Goal: Task Accomplishment & Management: Use online tool/utility

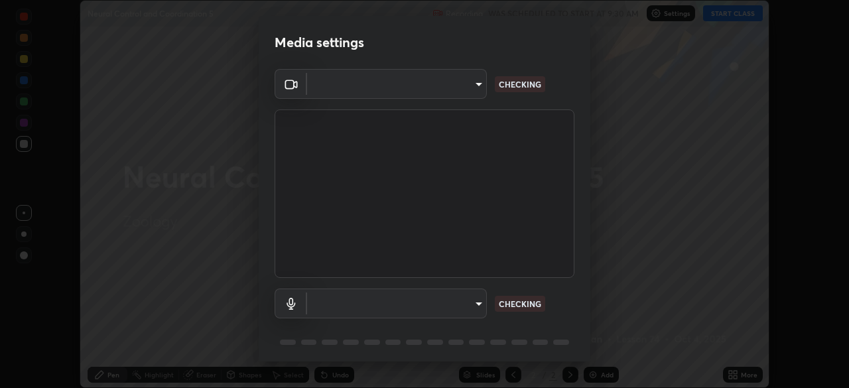
scroll to position [388, 849]
type input "f53ac7ee5570123cfc1e2a7ae59d8c598a1a45ce17057876d67918028ab3974b"
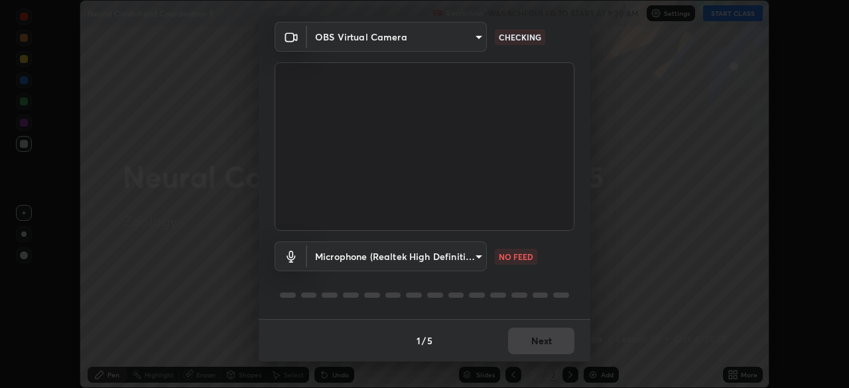
click at [478, 263] on body "Erase all Neural Control and Coordination 5 Recording WAS SCHEDULED TO START AT…" at bounding box center [424, 194] width 849 height 388
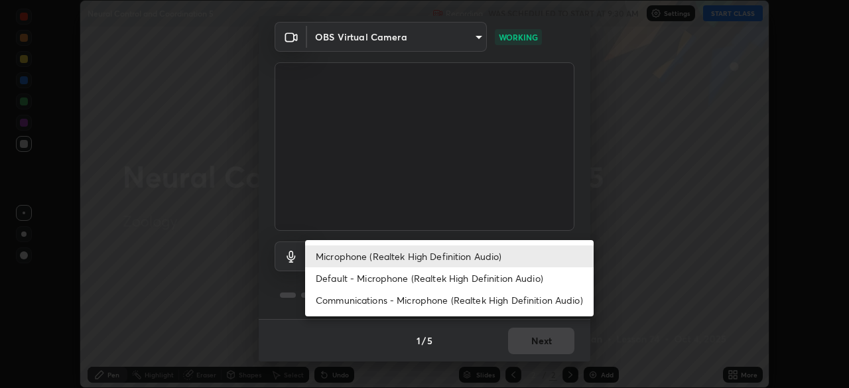
click at [423, 254] on li "Microphone (Realtek High Definition Audio)" at bounding box center [449, 257] width 289 height 22
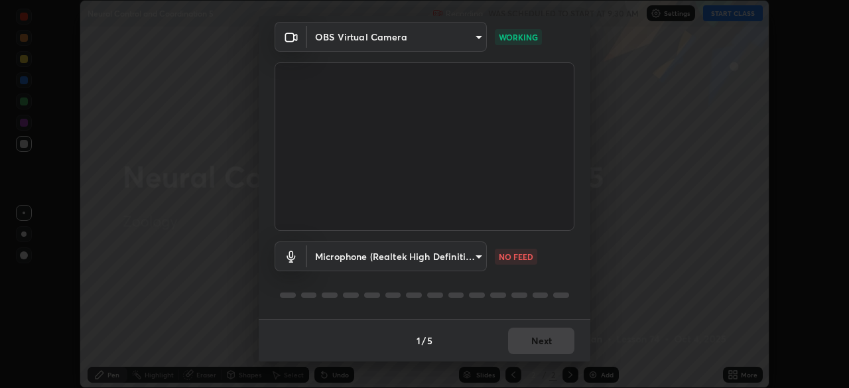
click at [429, 253] on body "Erase all Neural Control and Coordination 5 Recording WAS SCHEDULED TO START AT…" at bounding box center [424, 194] width 849 height 388
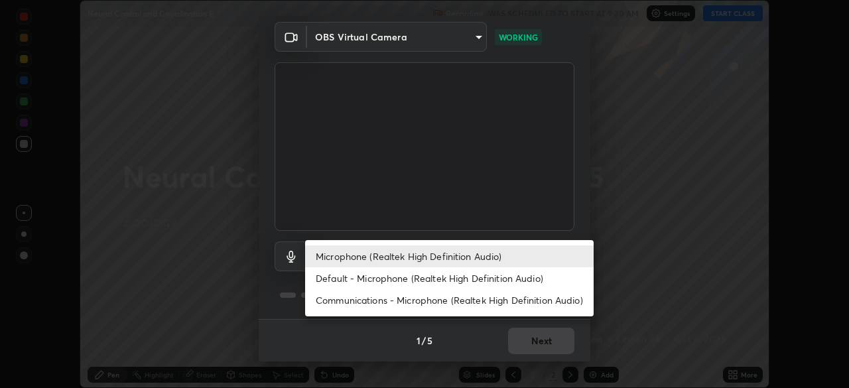
click at [419, 273] on li "Default - Microphone (Realtek High Definition Audio)" at bounding box center [449, 278] width 289 height 22
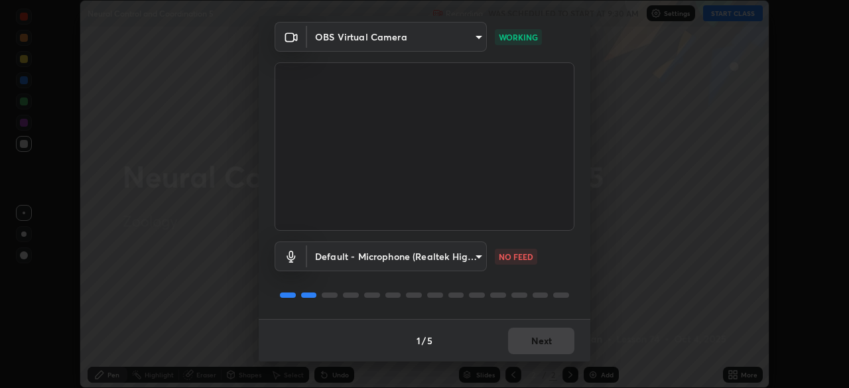
click at [425, 254] on body "Erase all Neural Control and Coordination 5 Recording WAS SCHEDULED TO START AT…" at bounding box center [424, 194] width 849 height 388
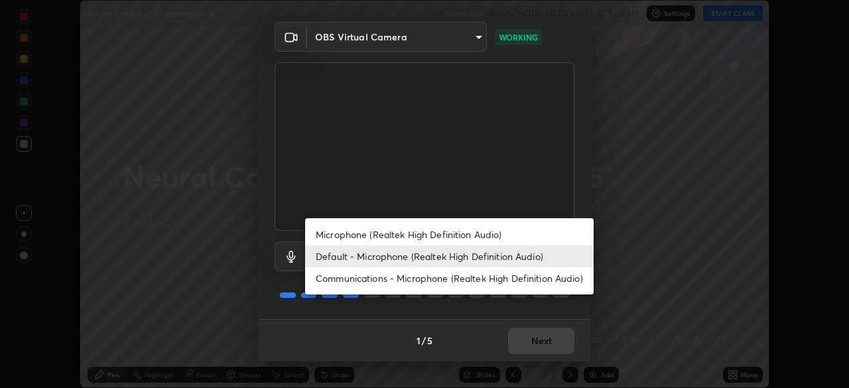
click at [441, 228] on li "Microphone (Realtek High Definition Audio)" at bounding box center [449, 235] width 289 height 22
type input "b5c456b4279cc8b0d698ce35c1f0f784a490fea6311d778409d29f625f144094"
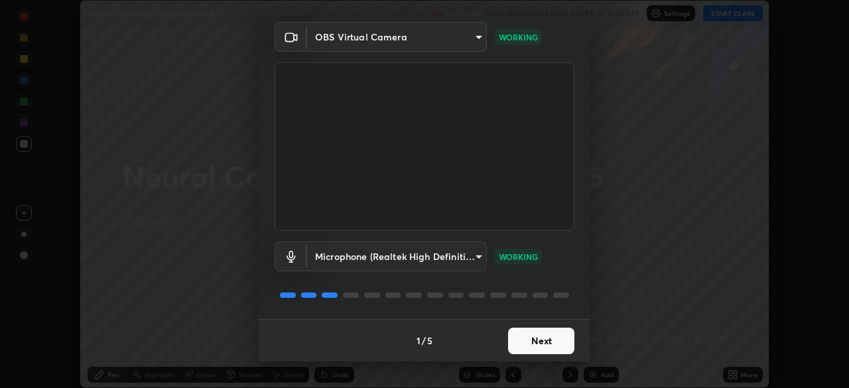
click at [549, 344] on button "Next" at bounding box center [541, 341] width 66 height 27
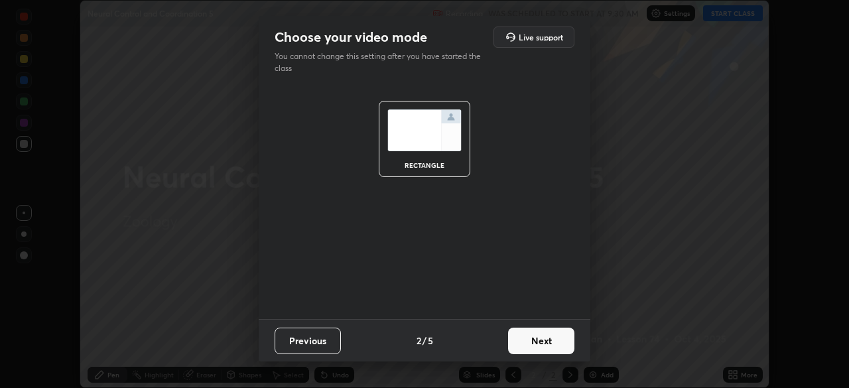
scroll to position [0, 0]
click at [549, 342] on button "Next" at bounding box center [541, 341] width 66 height 27
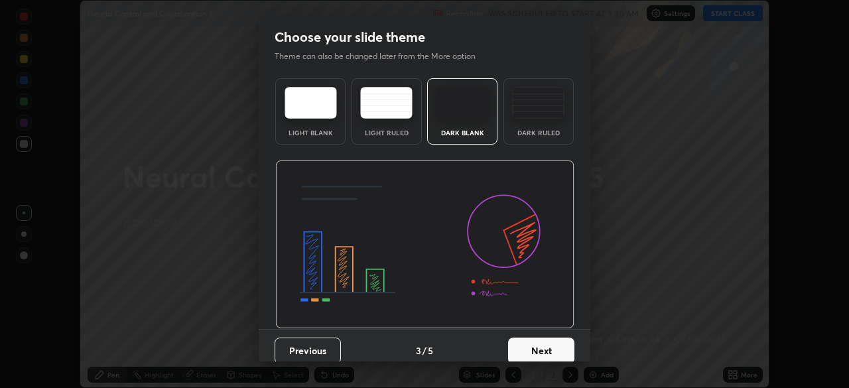
click at [567, 350] on button "Next" at bounding box center [541, 351] width 66 height 27
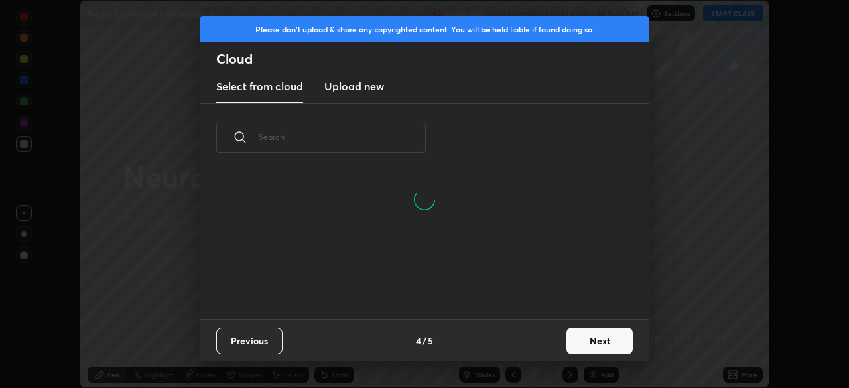
click at [608, 342] on button "Next" at bounding box center [600, 341] width 66 height 27
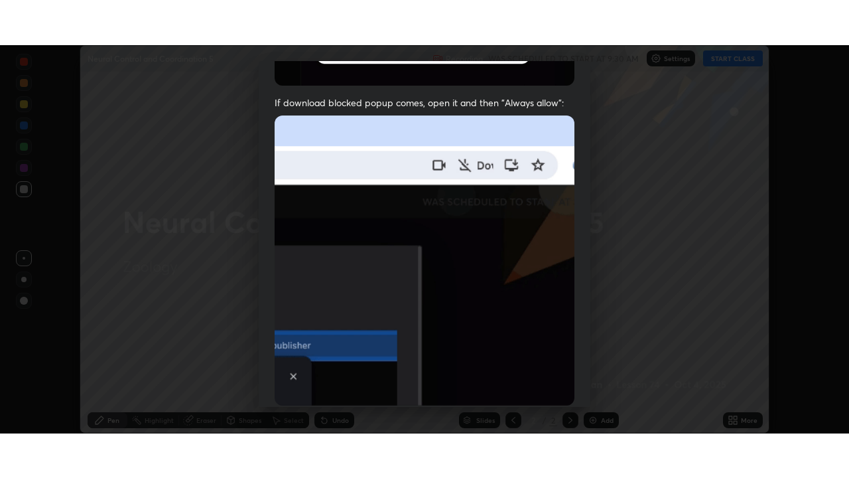
scroll to position [318, 0]
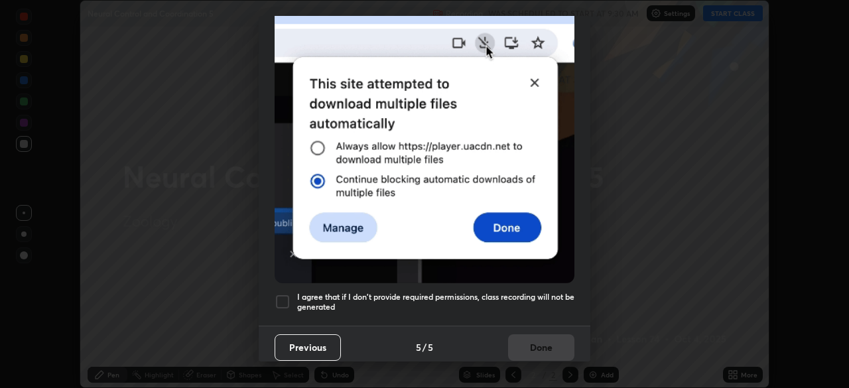
click at [284, 296] on div at bounding box center [283, 302] width 16 height 16
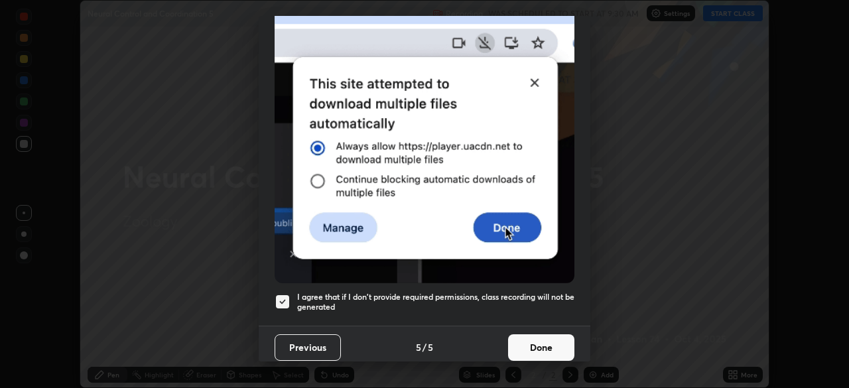
click at [532, 338] on button "Done" at bounding box center [541, 347] width 66 height 27
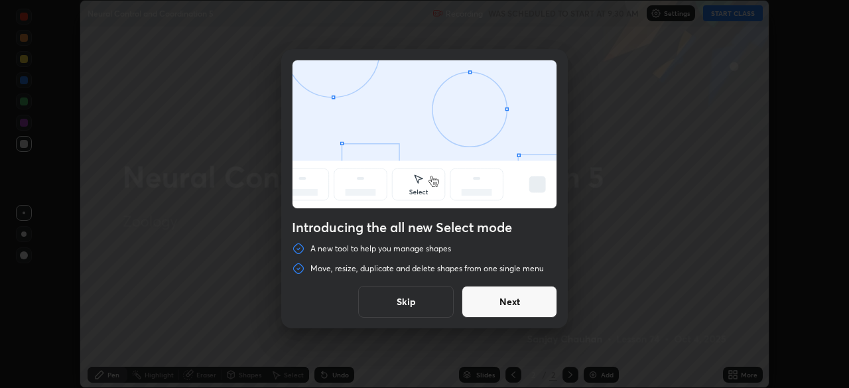
click at [417, 305] on button "Skip" at bounding box center [406, 302] width 96 height 32
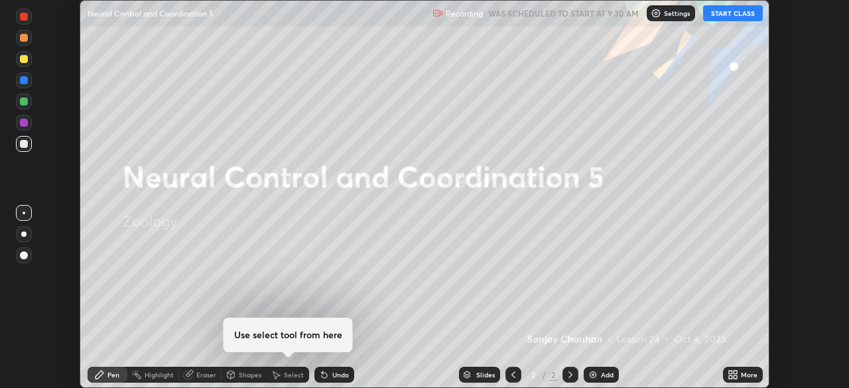
click at [725, 15] on button "START CLASS" at bounding box center [733, 13] width 60 height 16
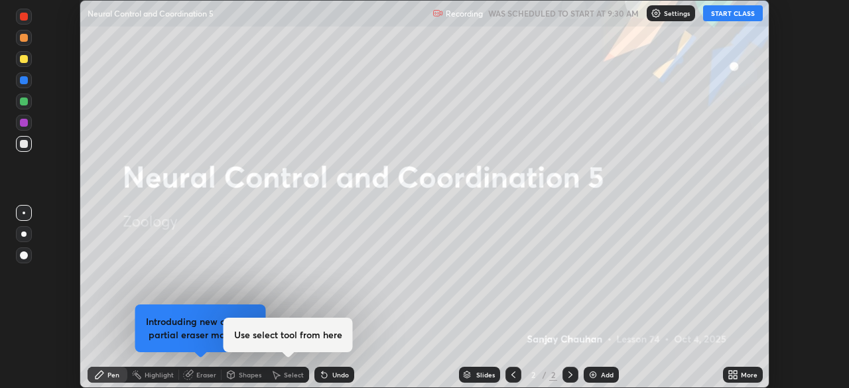
click at [741, 368] on div "More" at bounding box center [743, 375] width 40 height 16
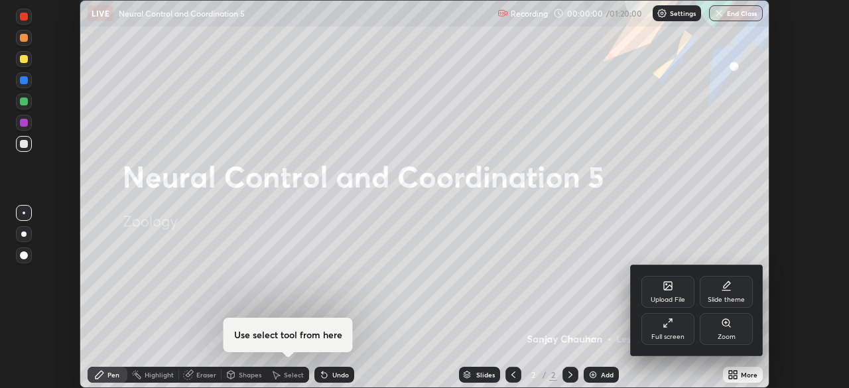
click at [673, 330] on div "Full screen" at bounding box center [668, 329] width 53 height 32
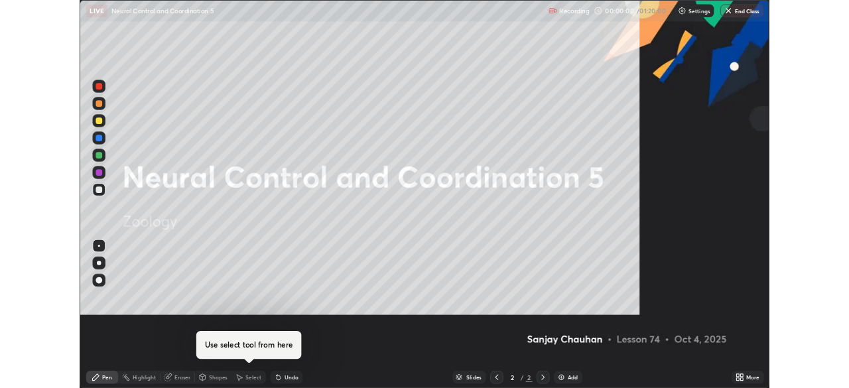
scroll to position [478, 849]
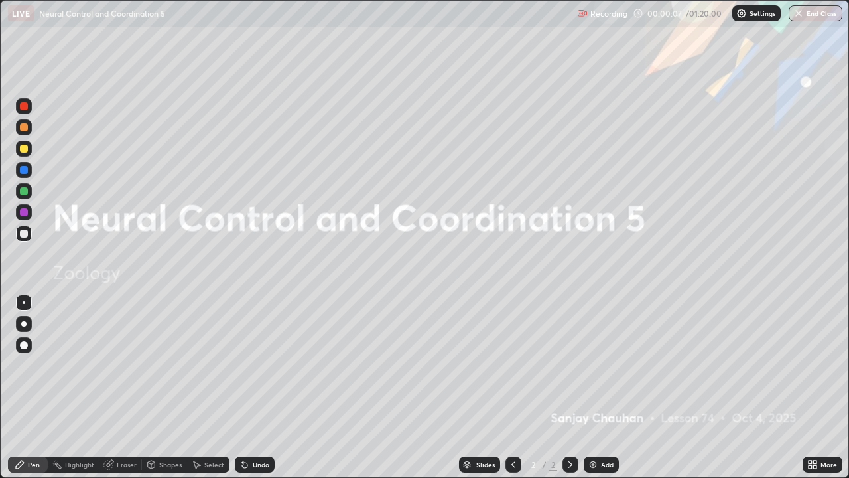
click at [812, 388] on icon at bounding box center [810, 462] width 3 height 3
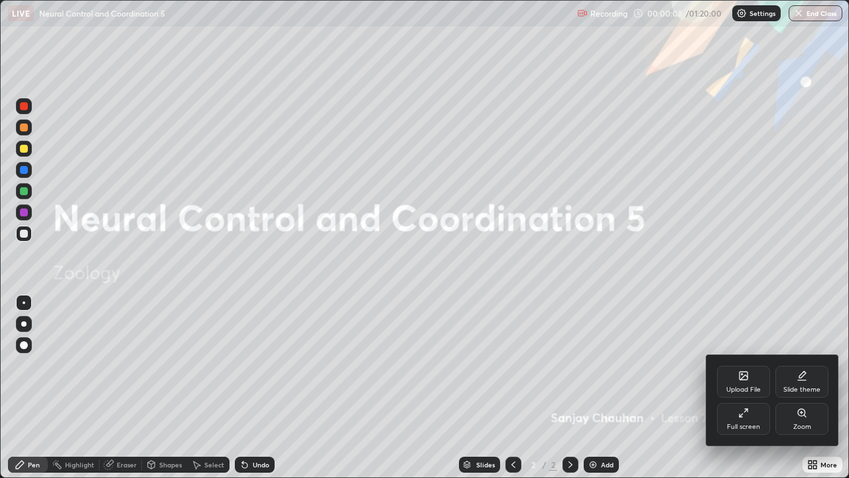
click at [738, 388] on div "Full screen" at bounding box center [743, 419] width 53 height 32
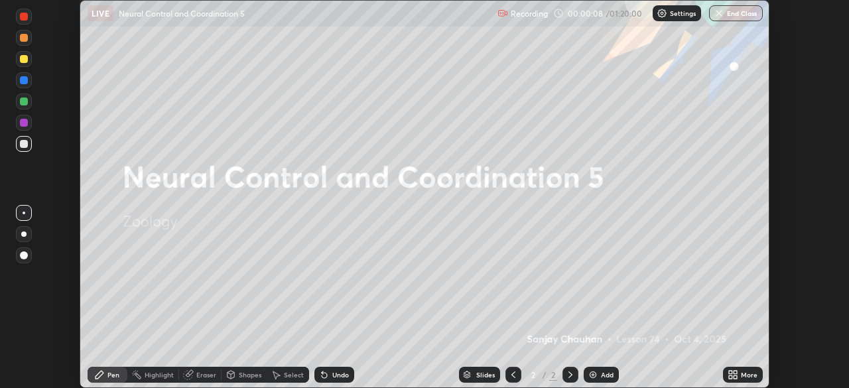
scroll to position [65968, 65507]
click at [735, 372] on icon at bounding box center [735, 372] width 3 height 3
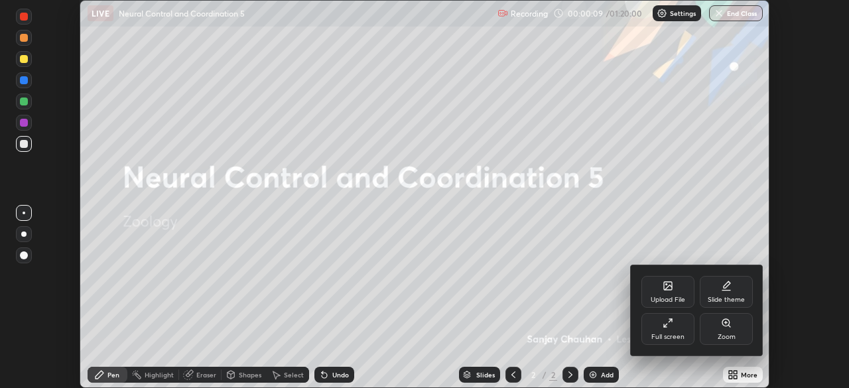
click at [676, 290] on div "Upload File" at bounding box center [668, 292] width 53 height 32
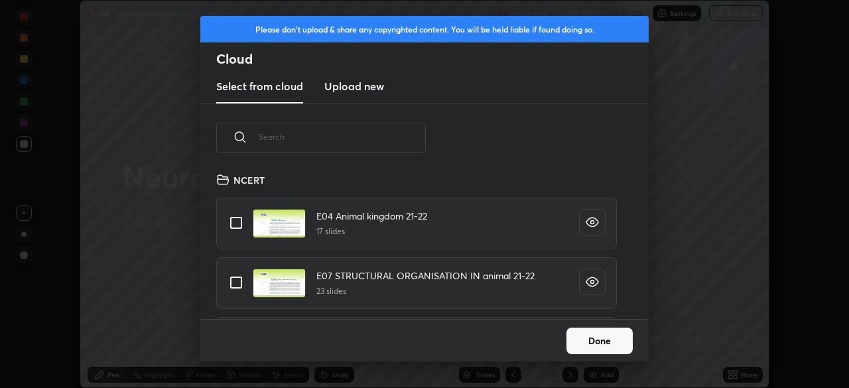
scroll to position [147, 426]
click at [342, 139] on input "text" at bounding box center [342, 137] width 167 height 56
click at [345, 139] on input "text" at bounding box center [342, 137] width 167 height 56
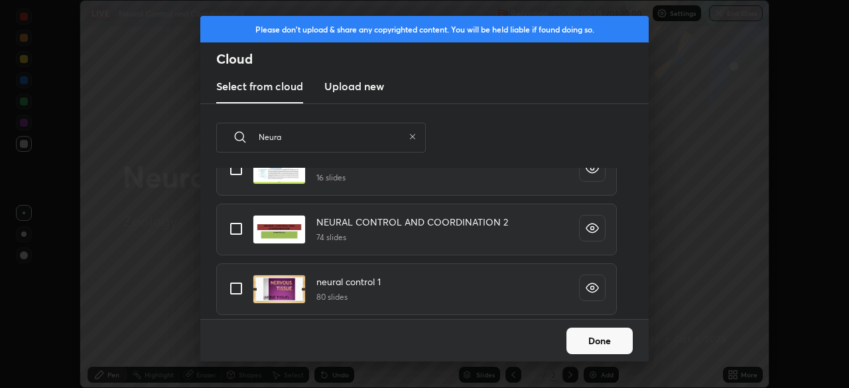
scroll to position [48, 0]
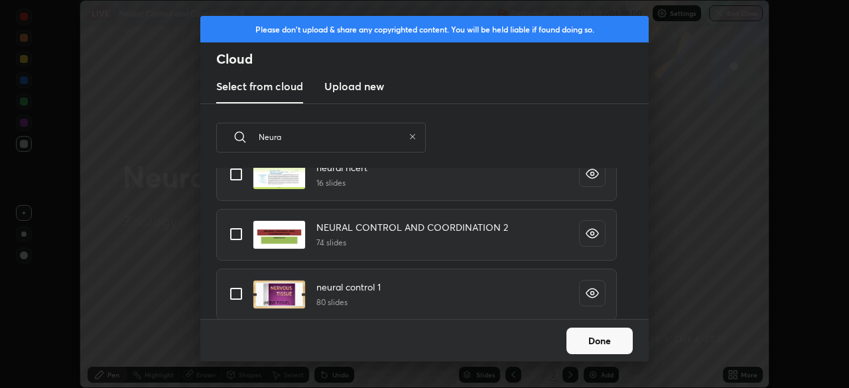
type input "Neura"
click at [238, 232] on input "grid" at bounding box center [236, 234] width 28 height 28
checkbox input "true"
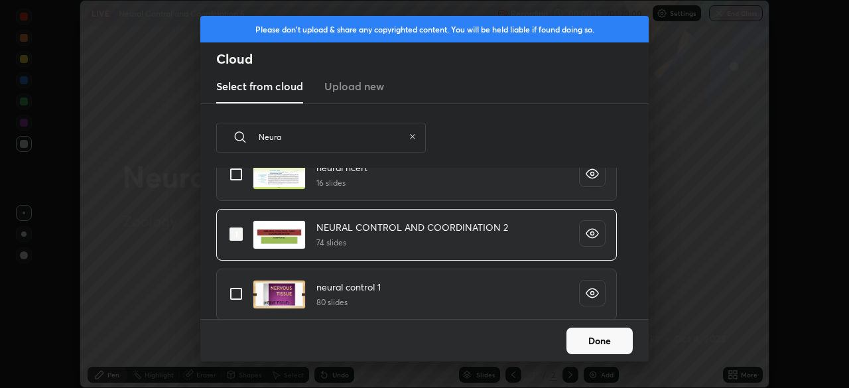
click at [240, 293] on input "grid" at bounding box center [236, 294] width 28 height 28
checkbox input "true"
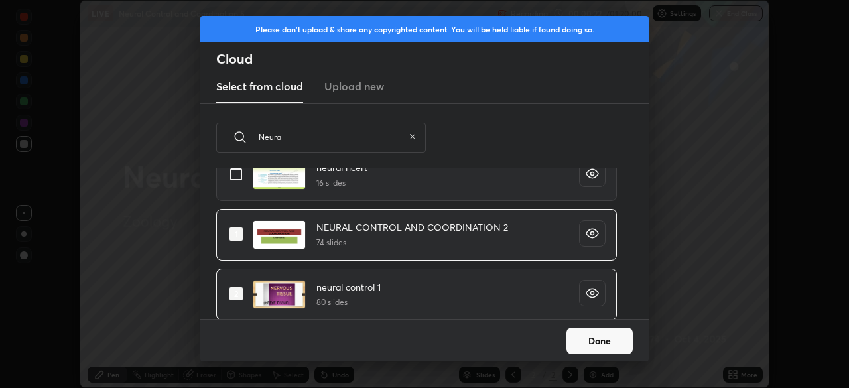
click at [603, 340] on button "Done" at bounding box center [600, 341] width 66 height 27
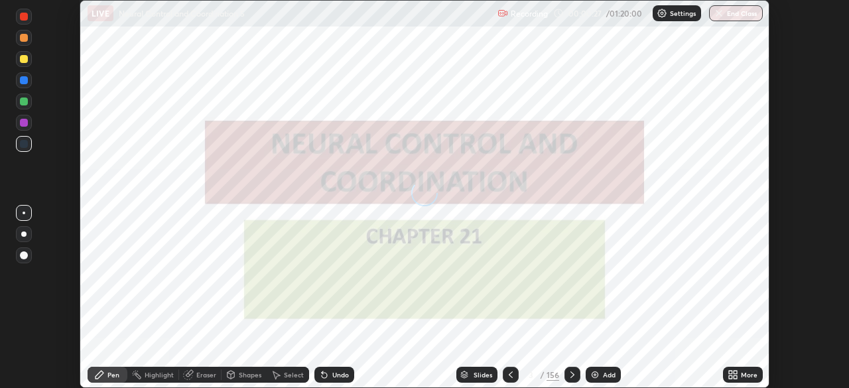
click at [481, 370] on div "Slides" at bounding box center [477, 375] width 41 height 16
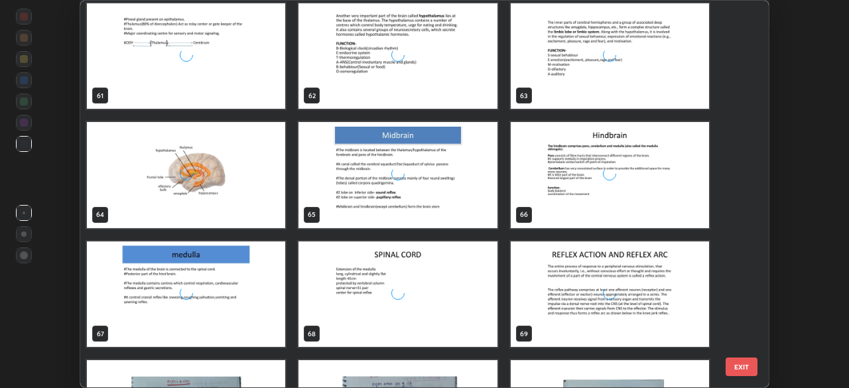
scroll to position [2392, 0]
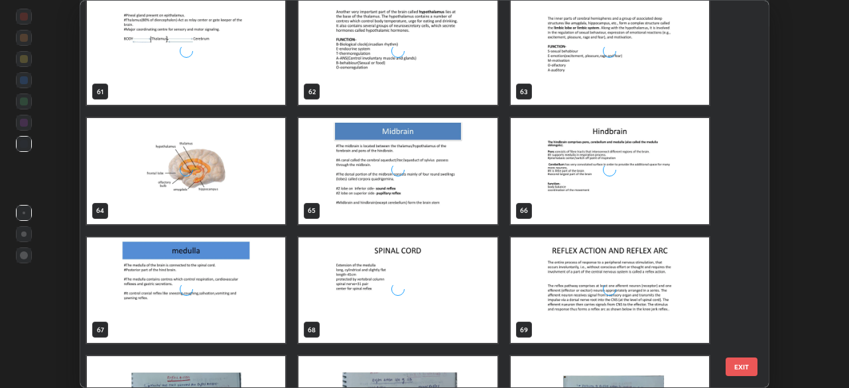
click at [378, 279] on div "grid" at bounding box center [398, 291] width 198 height 106
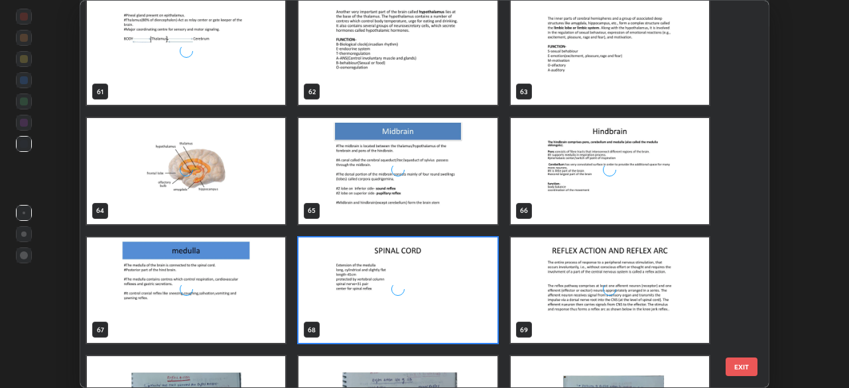
click at [380, 277] on div "grid" at bounding box center [398, 291] width 198 height 106
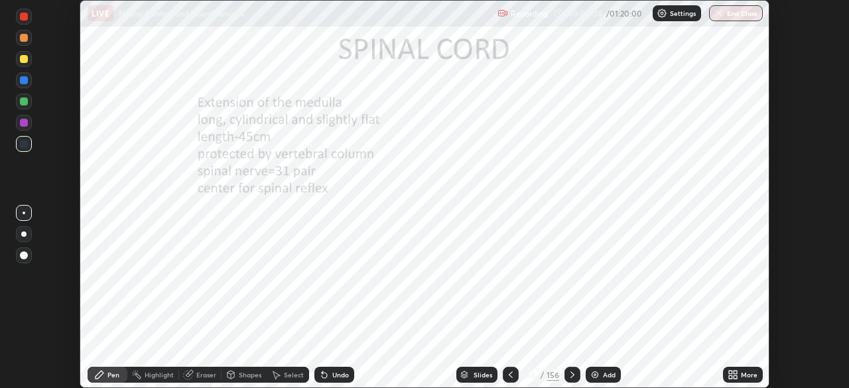
click at [478, 374] on div "Slides" at bounding box center [483, 375] width 19 height 7
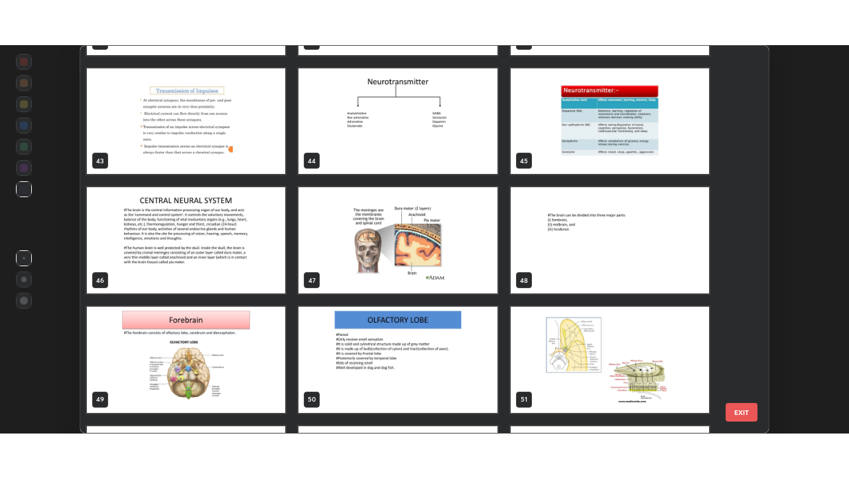
scroll to position [1654, 0]
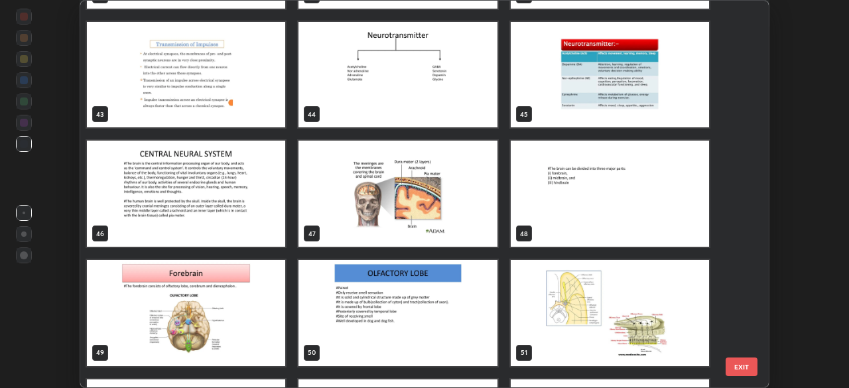
click at [440, 184] on img "grid" at bounding box center [398, 194] width 198 height 106
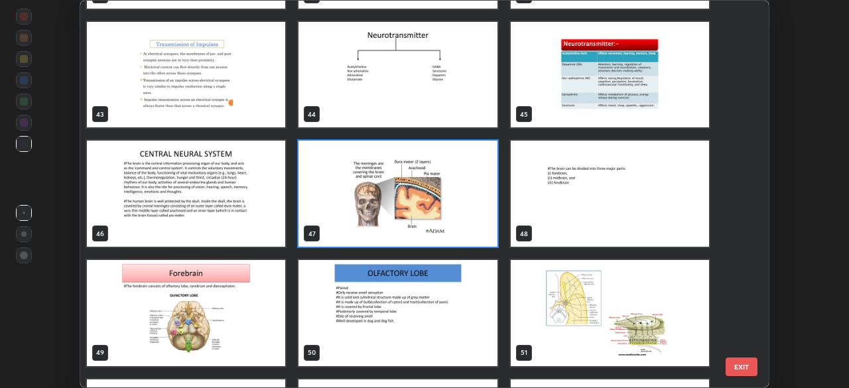
click at [440, 186] on img "grid" at bounding box center [398, 194] width 198 height 106
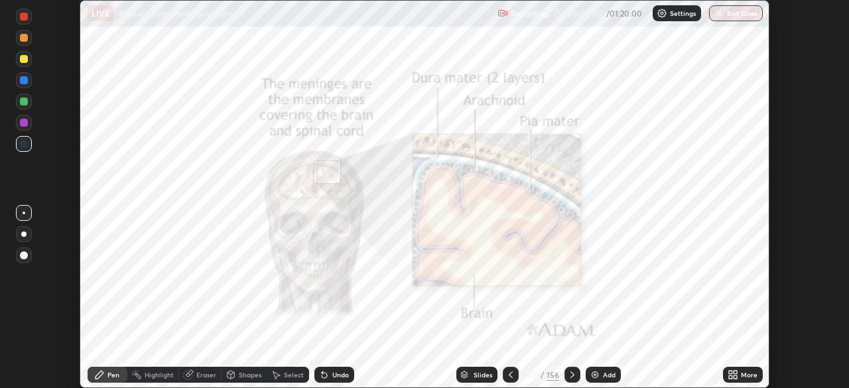
click at [750, 380] on div "More" at bounding box center [743, 375] width 40 height 16
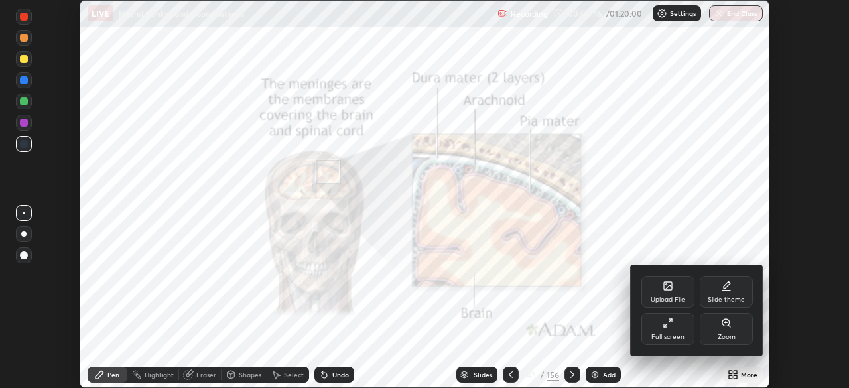
click at [674, 327] on div "Full screen" at bounding box center [668, 329] width 53 height 32
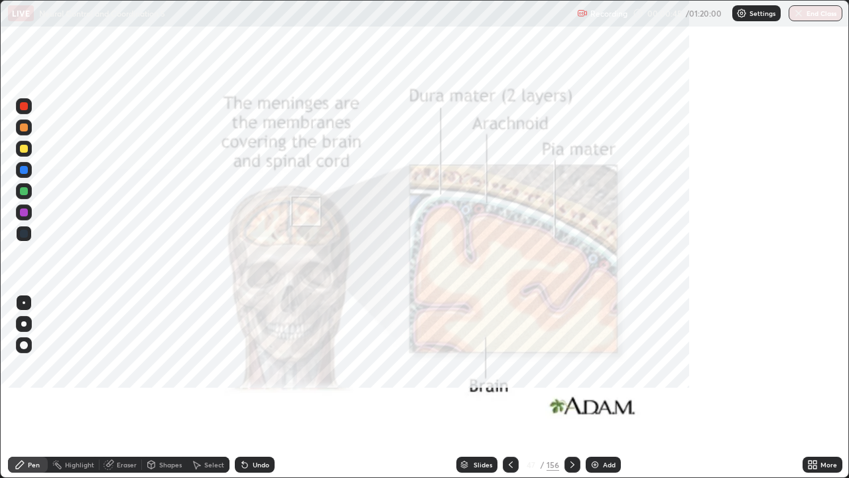
scroll to position [478, 849]
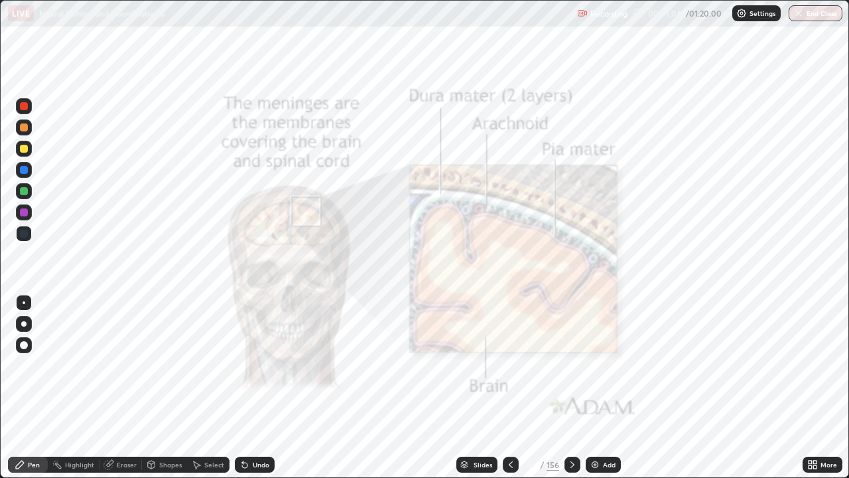
click at [23, 172] on div at bounding box center [24, 170] width 8 height 8
click at [24, 173] on div at bounding box center [24, 170] width 8 height 8
click at [123, 388] on div "Eraser" at bounding box center [127, 464] width 20 height 7
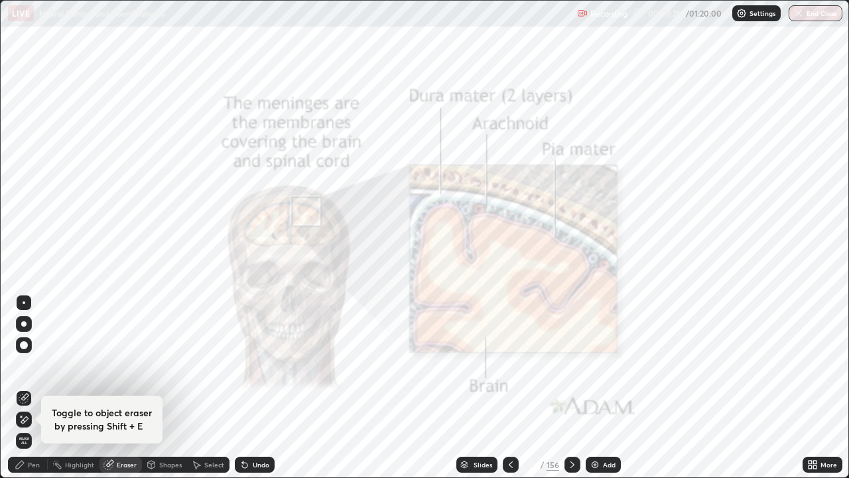
click at [24, 388] on span "Erase all" at bounding box center [24, 441] width 15 height 8
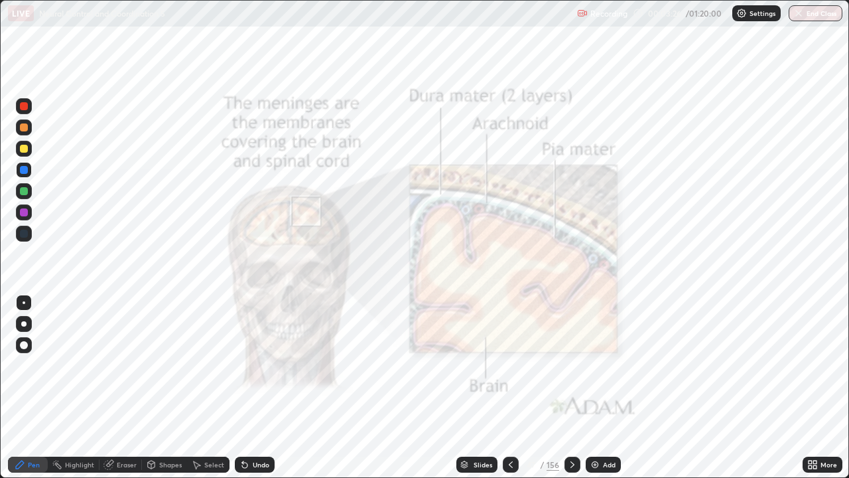
click at [571, 388] on icon at bounding box center [572, 464] width 11 height 11
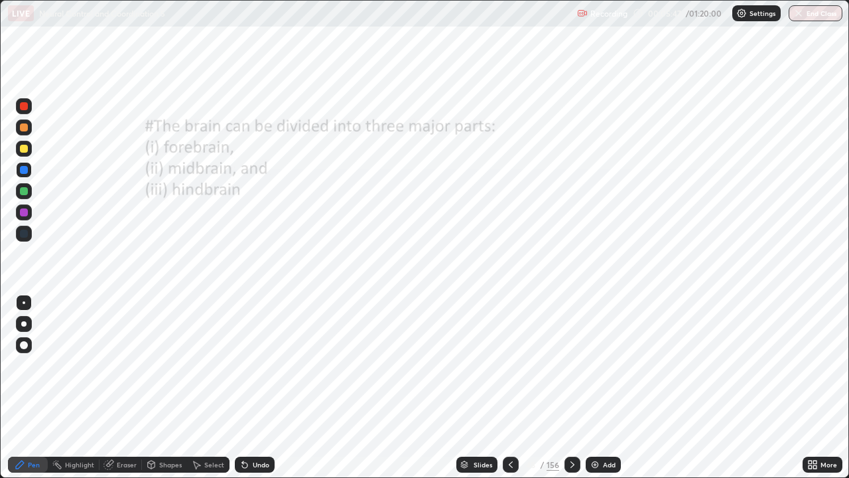
click at [130, 388] on div "Eraser" at bounding box center [121, 465] width 42 height 16
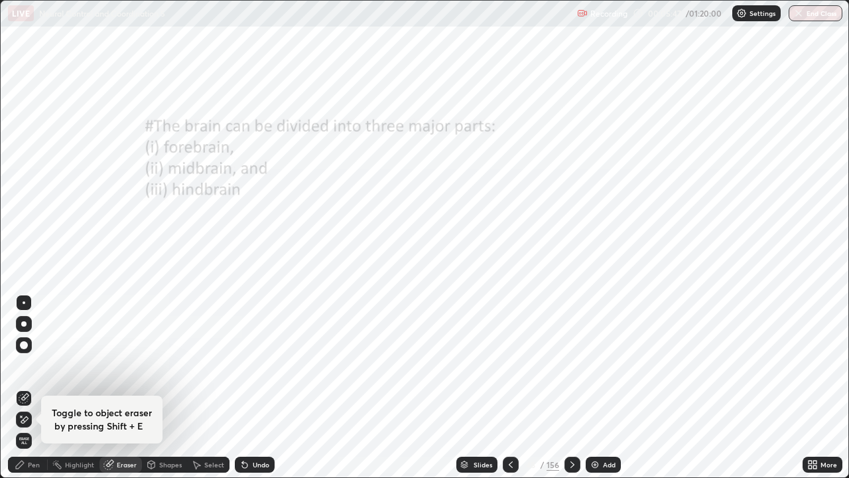
click at [30, 388] on span "Erase all" at bounding box center [24, 441] width 15 height 8
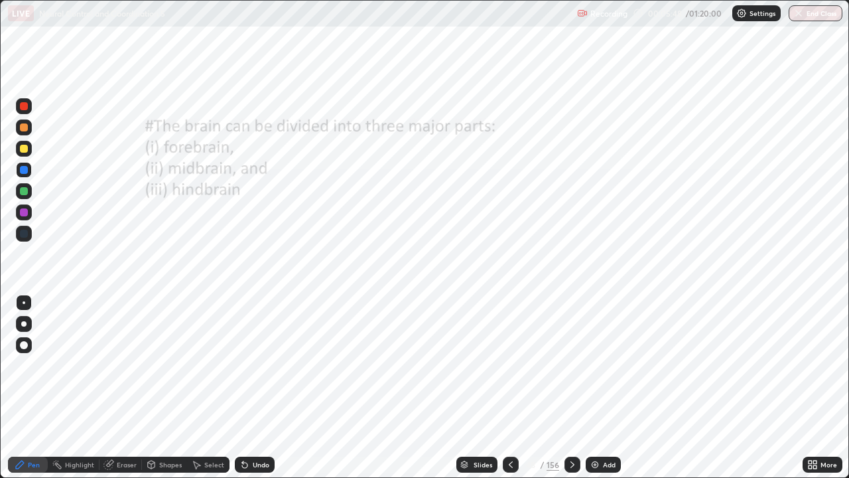
click at [575, 388] on icon at bounding box center [572, 464] width 11 height 11
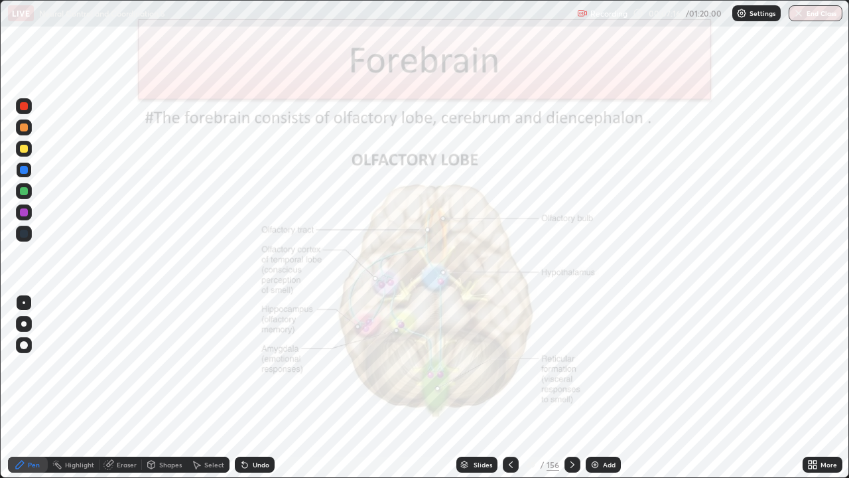
click at [125, 388] on div "Eraser" at bounding box center [127, 464] width 20 height 7
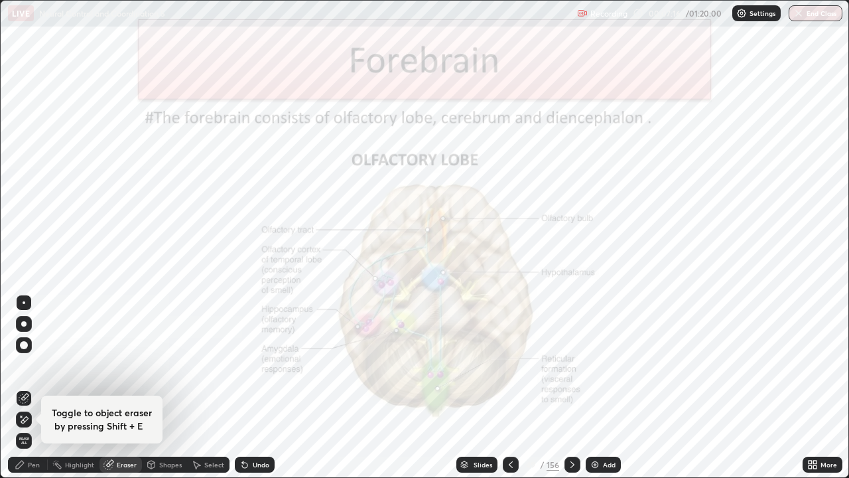
click at [24, 388] on span "Erase all" at bounding box center [24, 441] width 15 height 8
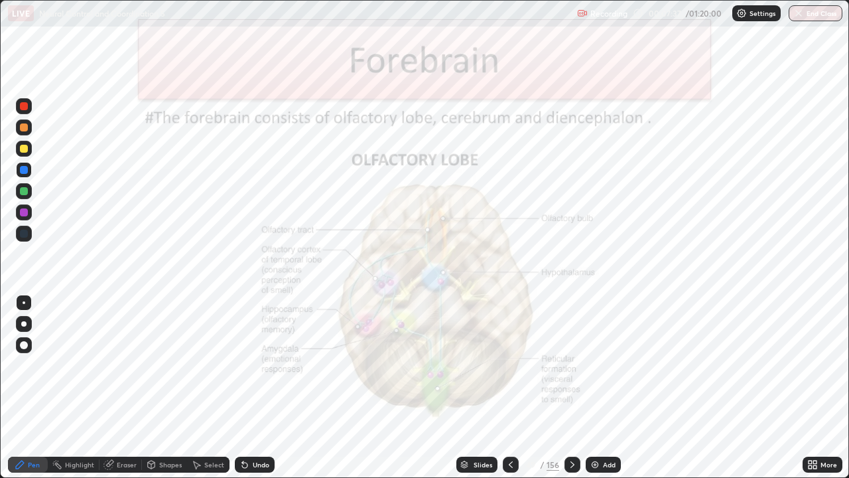
click at [571, 388] on icon at bounding box center [572, 464] width 11 height 11
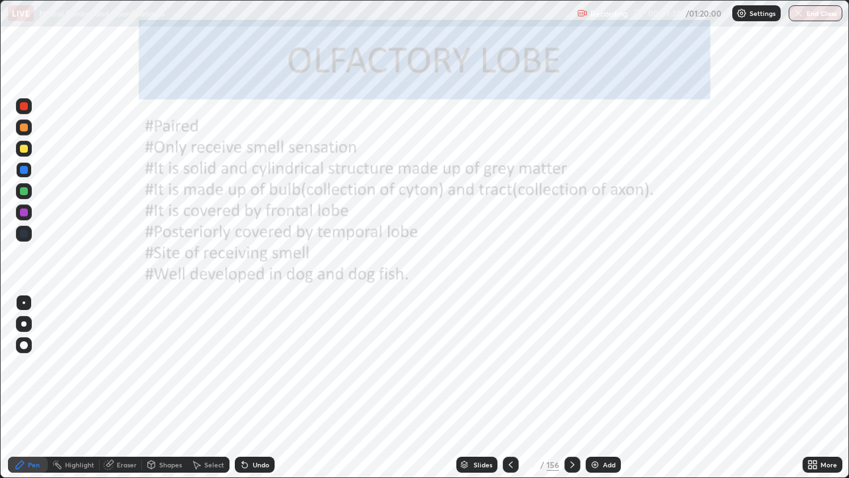
click at [567, 388] on div at bounding box center [573, 465] width 16 height 16
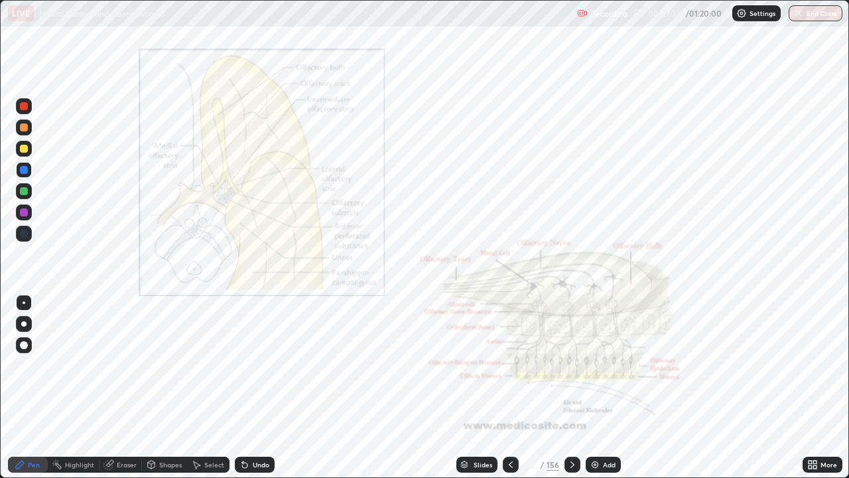
click at [569, 388] on icon at bounding box center [572, 464] width 11 height 11
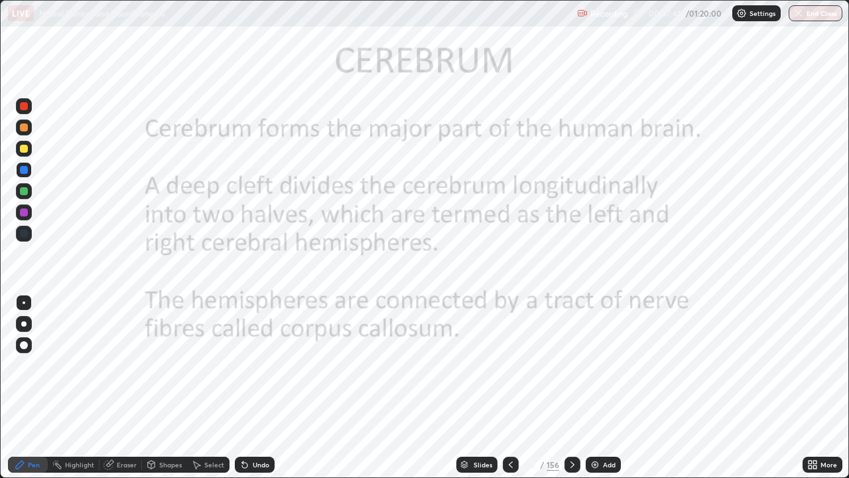
click at [572, 388] on icon at bounding box center [572, 464] width 11 height 11
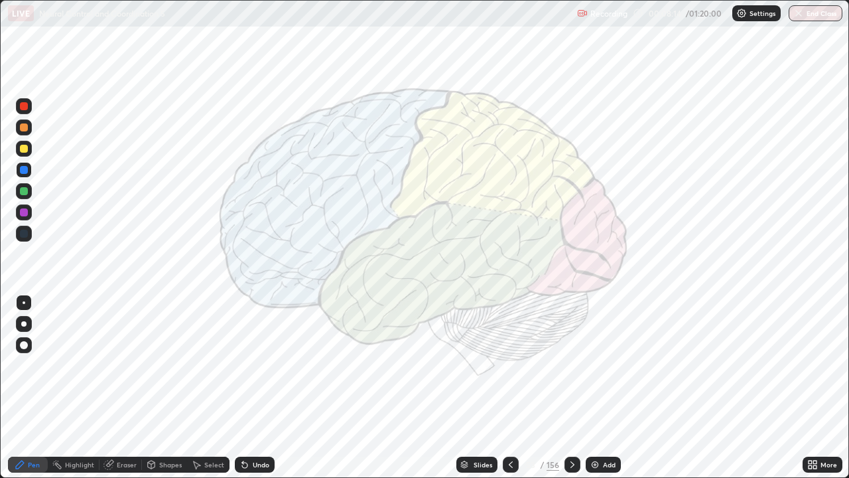
click at [25, 214] on div at bounding box center [24, 212] width 8 height 8
click at [122, 388] on div "Eraser" at bounding box center [127, 464] width 20 height 7
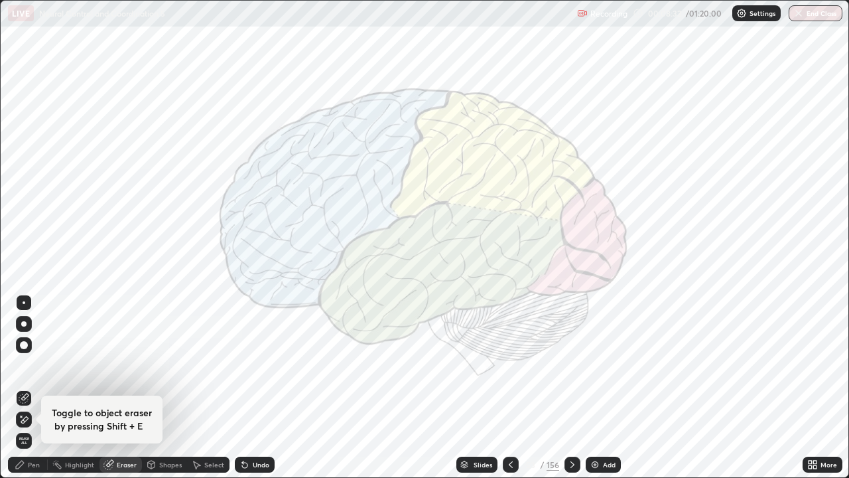
click at [23, 388] on span "Erase all" at bounding box center [24, 441] width 15 height 8
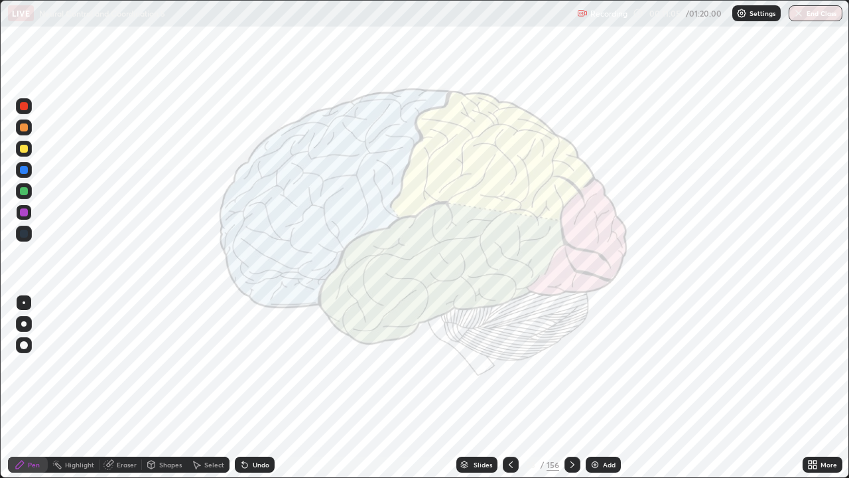
click at [23, 212] on div at bounding box center [24, 212] width 8 height 8
click at [23, 186] on div at bounding box center [24, 191] width 16 height 16
click at [23, 194] on div at bounding box center [24, 191] width 8 height 8
click at [509, 388] on icon at bounding box center [511, 464] width 4 height 7
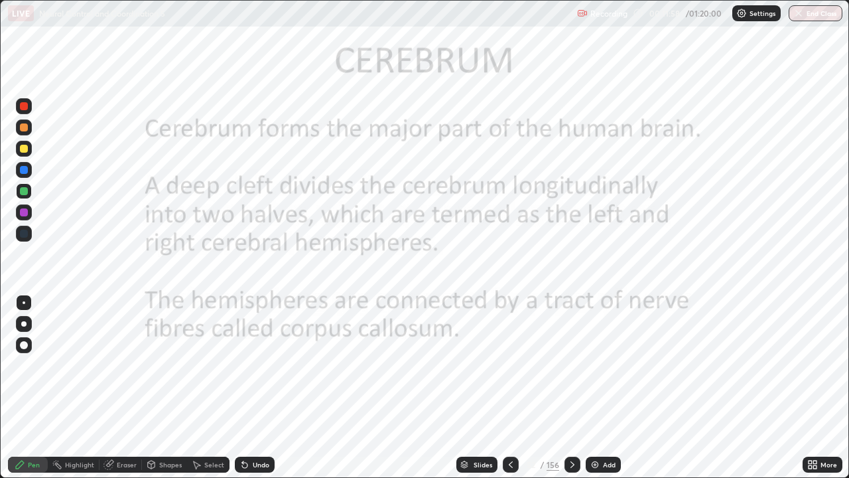
click at [484, 388] on div "Slides" at bounding box center [477, 465] width 41 height 16
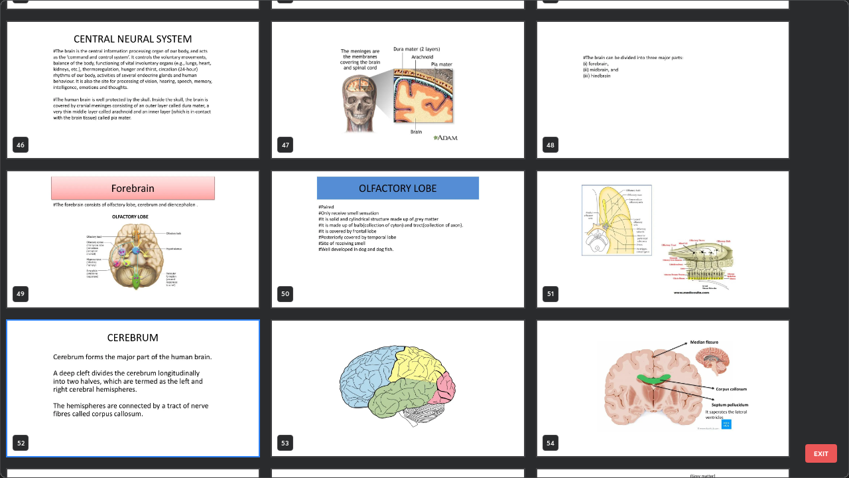
scroll to position [2219, 0]
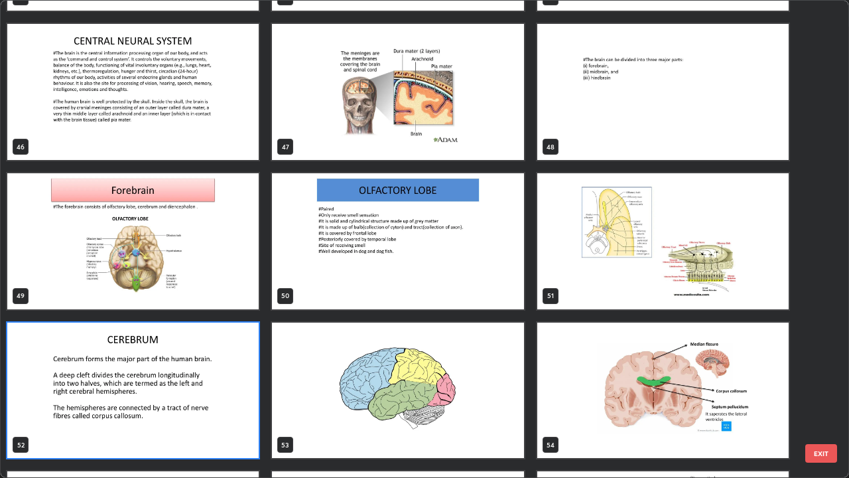
click at [143, 260] on img "grid" at bounding box center [132, 241] width 251 height 136
click at [145, 259] on img "grid" at bounding box center [132, 241] width 251 height 136
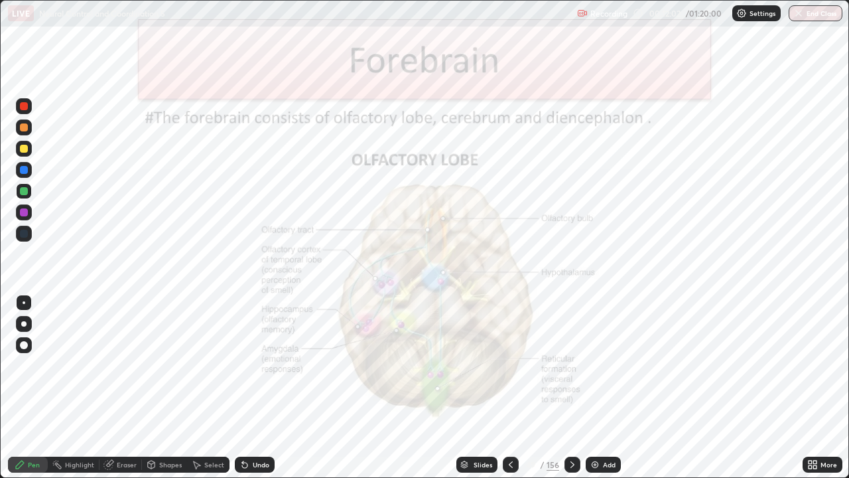
click at [144, 259] on img "grid" at bounding box center [132, 241] width 251 height 136
click at [129, 388] on div "Eraser" at bounding box center [127, 464] width 20 height 7
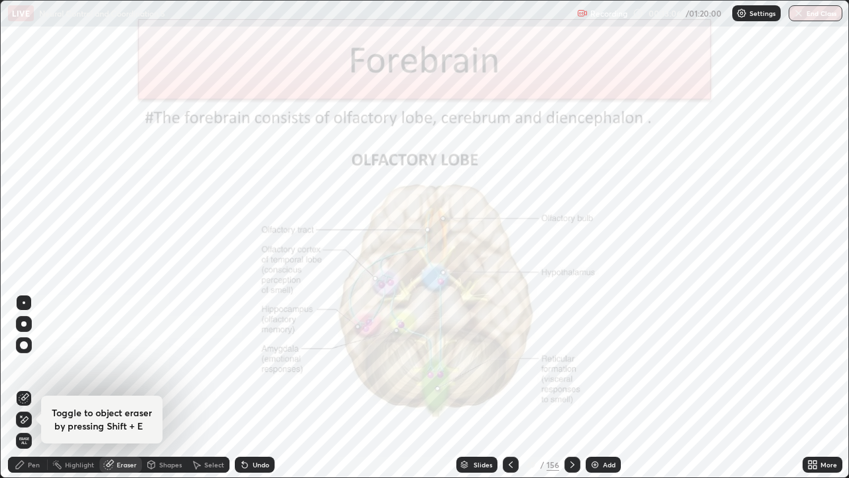
click at [30, 388] on span "Erase all" at bounding box center [24, 441] width 15 height 8
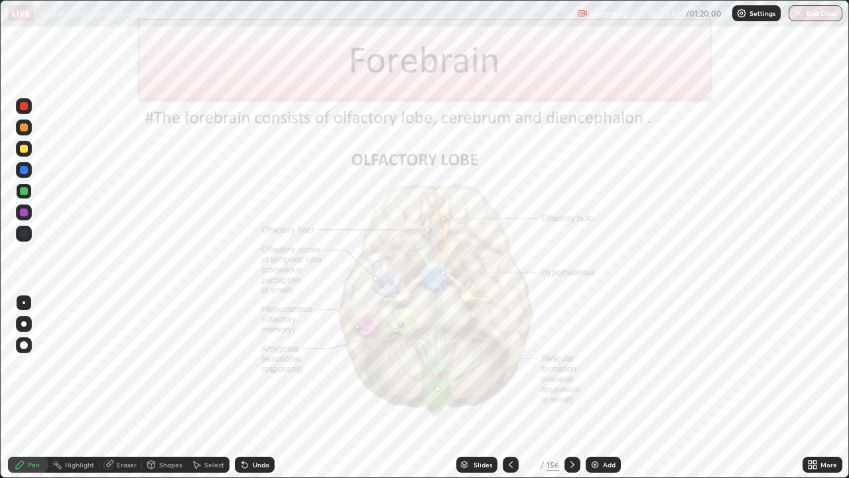
click at [573, 388] on icon at bounding box center [573, 464] width 4 height 7
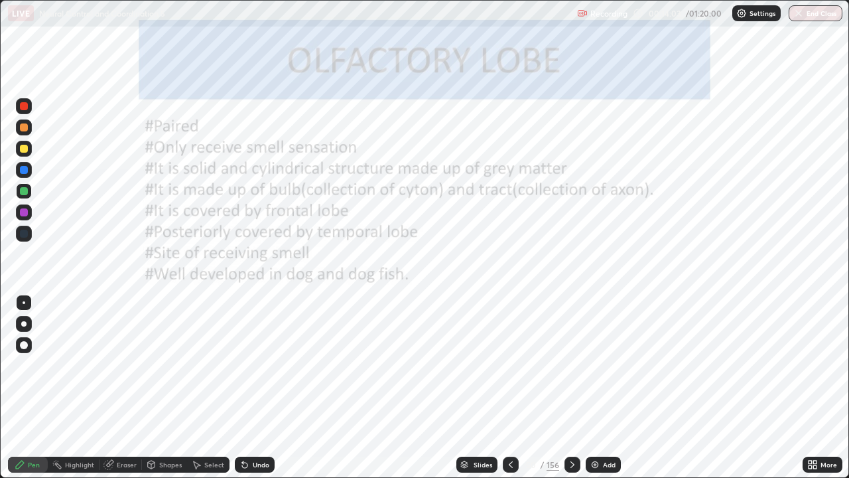
click at [572, 388] on icon at bounding box center [572, 464] width 11 height 11
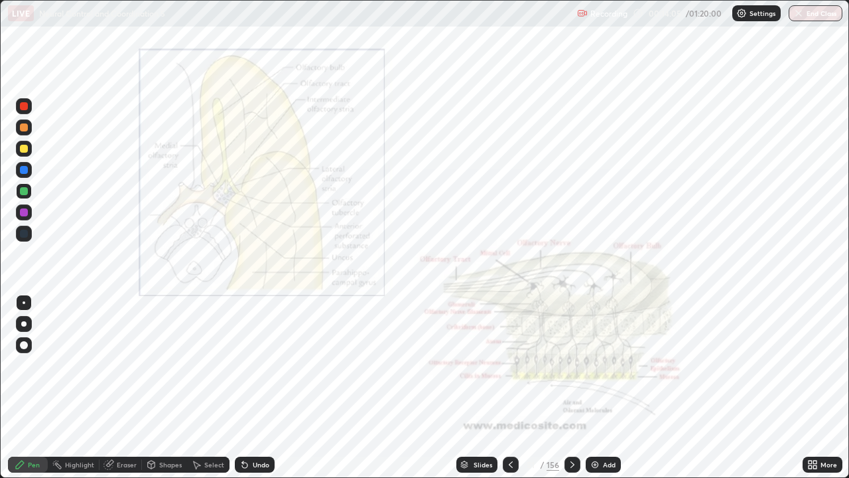
click at [569, 388] on icon at bounding box center [572, 464] width 11 height 11
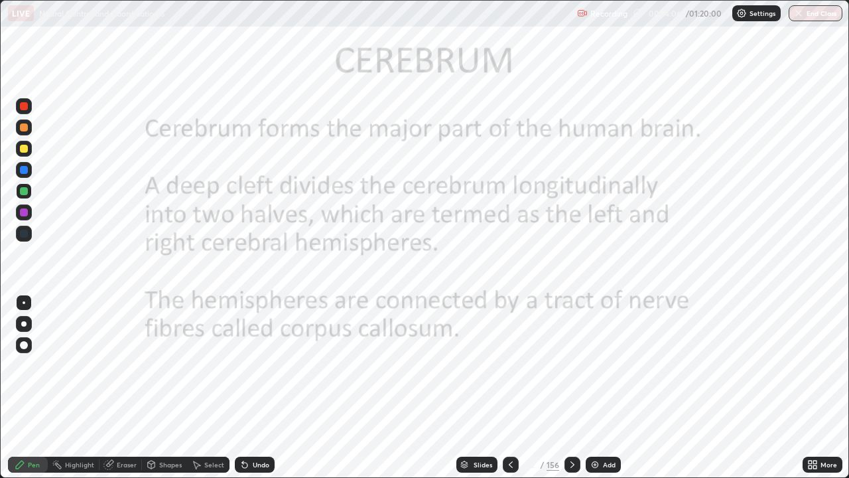
click at [510, 388] on icon at bounding box center [511, 464] width 11 height 11
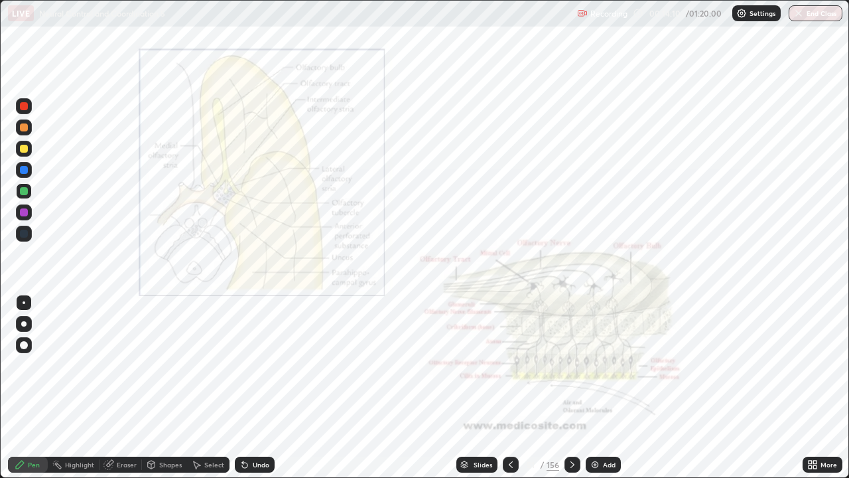
click at [565, 388] on div at bounding box center [573, 464] width 16 height 27
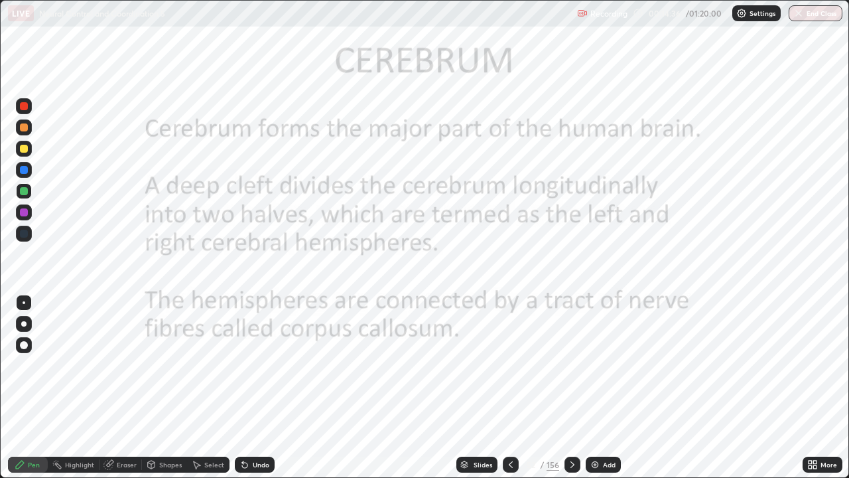
click at [481, 388] on div "Slides" at bounding box center [483, 464] width 19 height 7
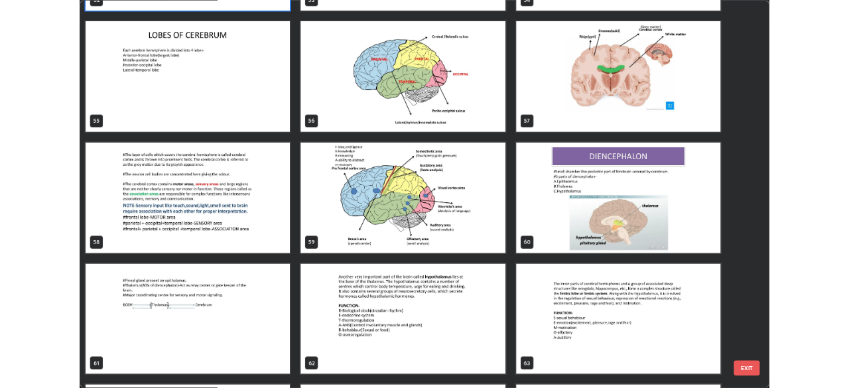
scroll to position [2664, 0]
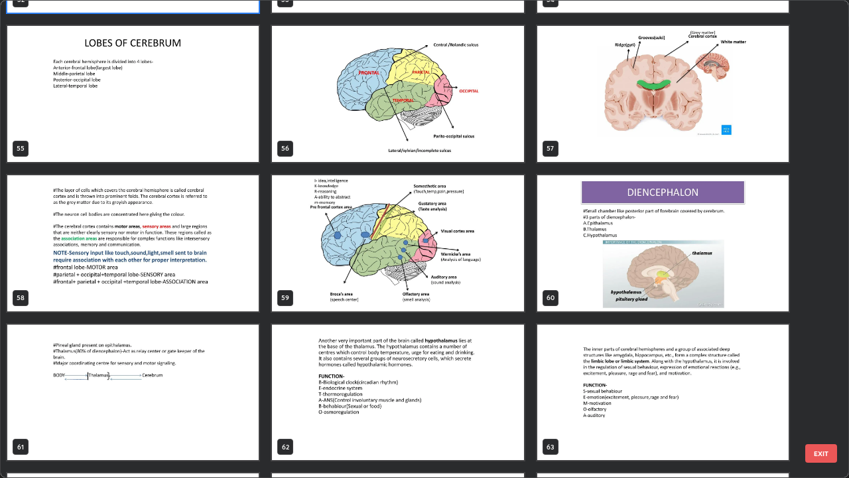
click at [655, 259] on img "grid" at bounding box center [662, 243] width 251 height 136
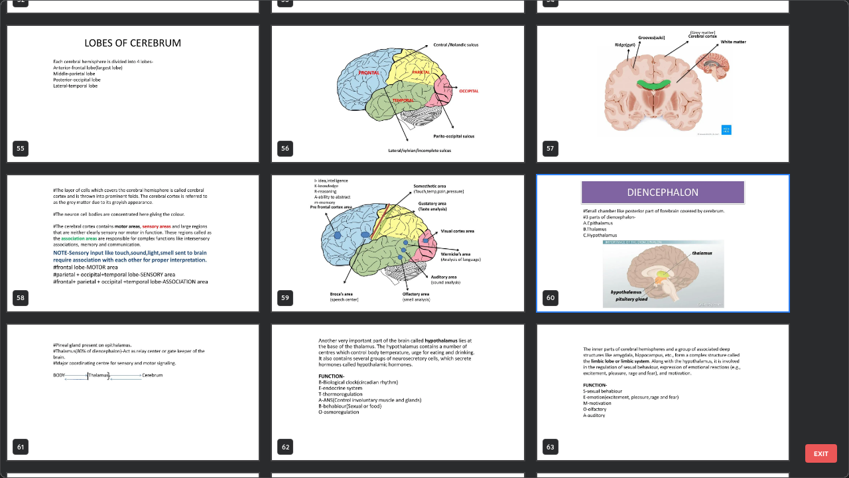
click at [657, 261] on img "grid" at bounding box center [662, 243] width 251 height 136
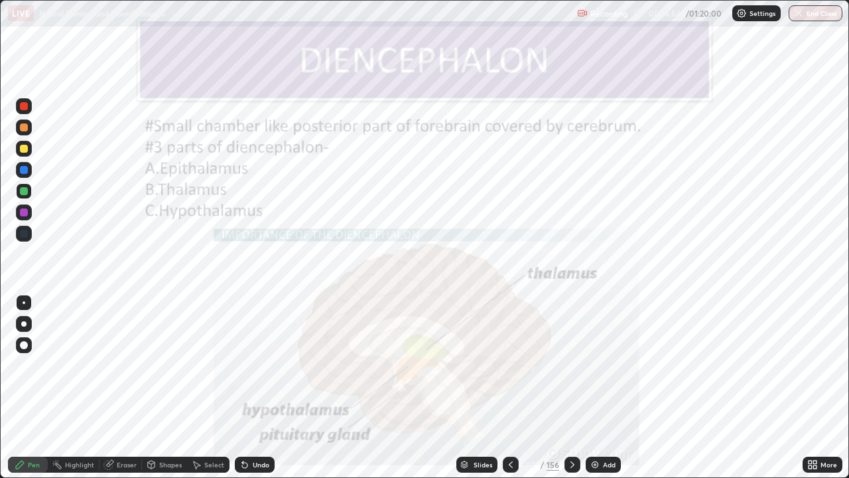
click at [25, 212] on div at bounding box center [24, 212] width 8 height 8
click at [25, 172] on div at bounding box center [24, 170] width 8 height 8
click at [29, 212] on div at bounding box center [24, 212] width 16 height 16
click at [127, 388] on div "Eraser" at bounding box center [127, 464] width 20 height 7
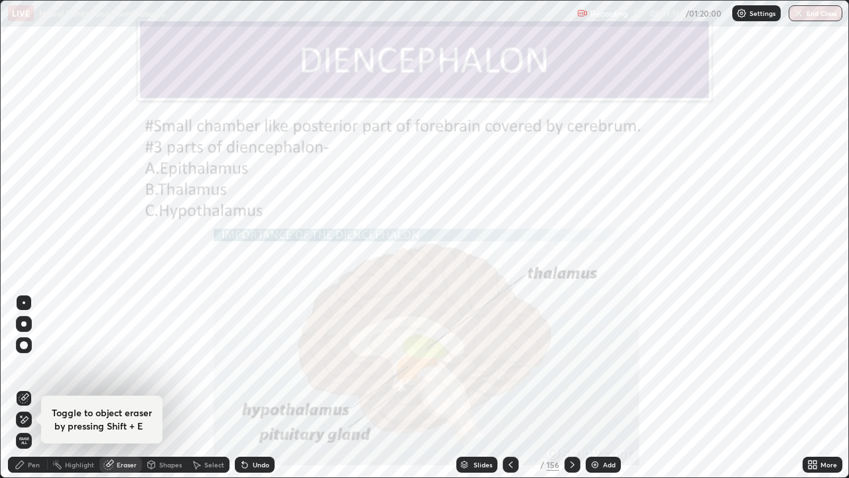
click at [26, 388] on span "Erase all" at bounding box center [24, 441] width 15 height 8
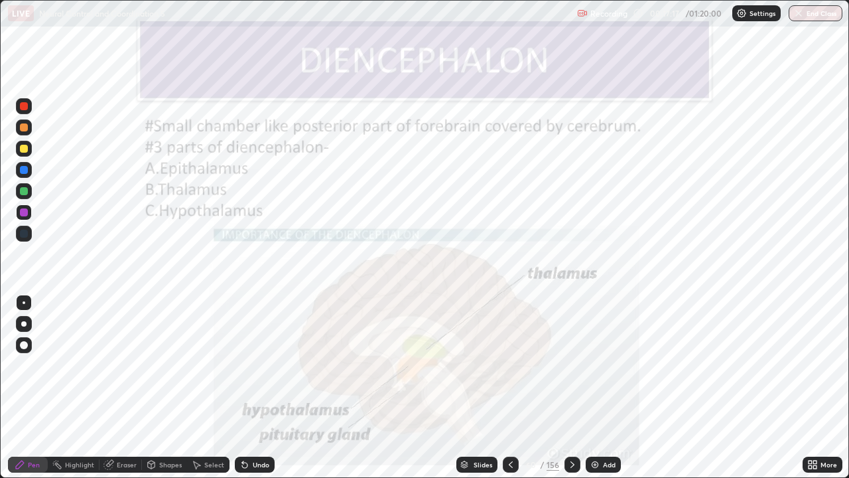
click at [21, 214] on div at bounding box center [24, 212] width 8 height 8
click at [130, 388] on div "Eraser" at bounding box center [127, 464] width 20 height 7
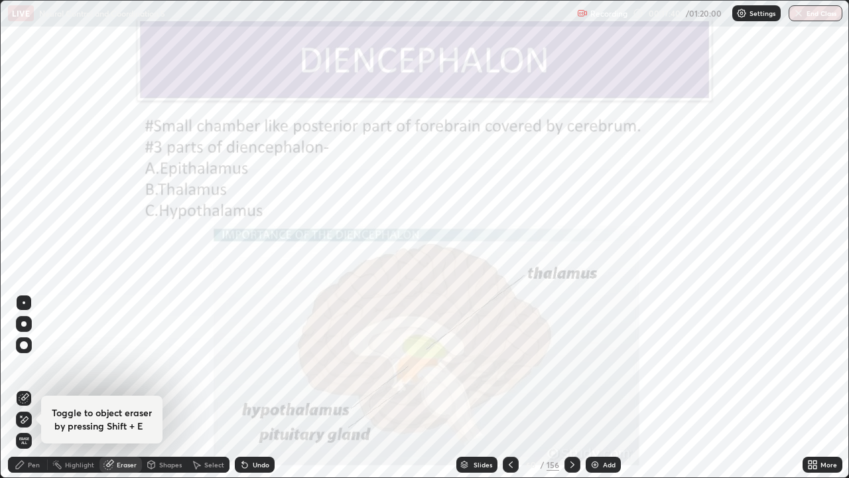
click at [25, 388] on span "Erase all" at bounding box center [24, 441] width 15 height 8
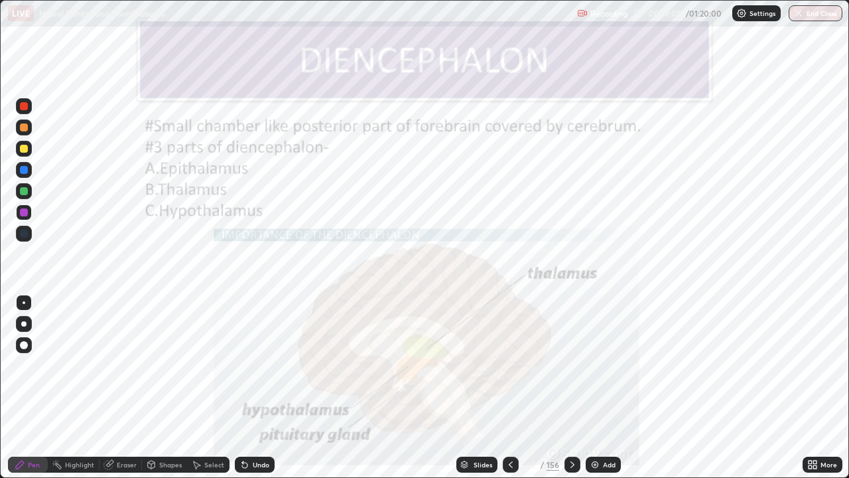
click at [121, 388] on div "Eraser" at bounding box center [127, 464] width 20 height 7
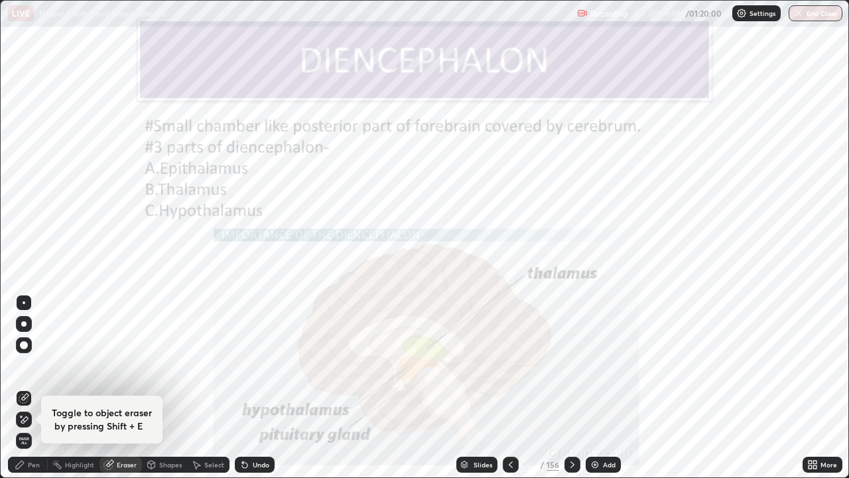
click at [21, 388] on span "Erase all" at bounding box center [24, 441] width 15 height 8
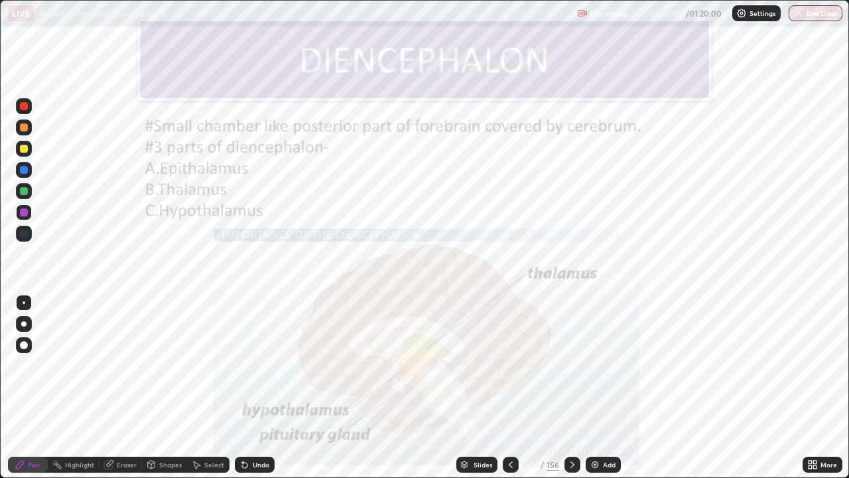
click at [128, 388] on div "Eraser" at bounding box center [127, 464] width 20 height 7
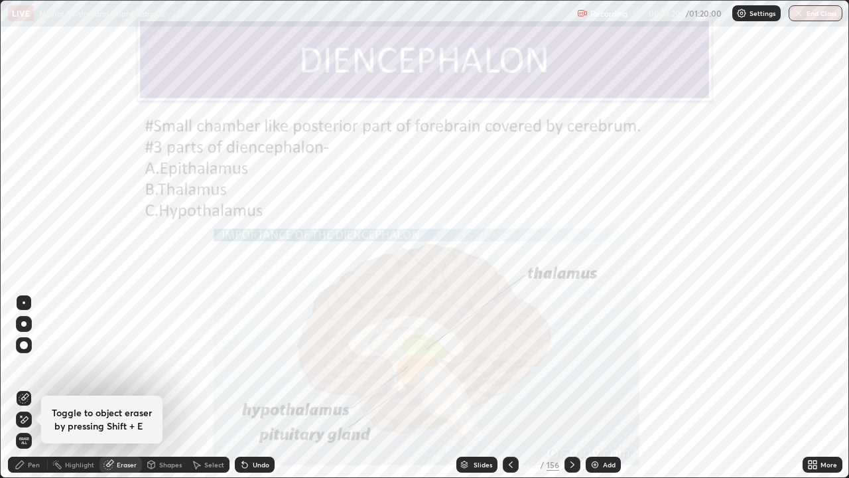
click at [24, 388] on span "Erase all" at bounding box center [24, 441] width 15 height 8
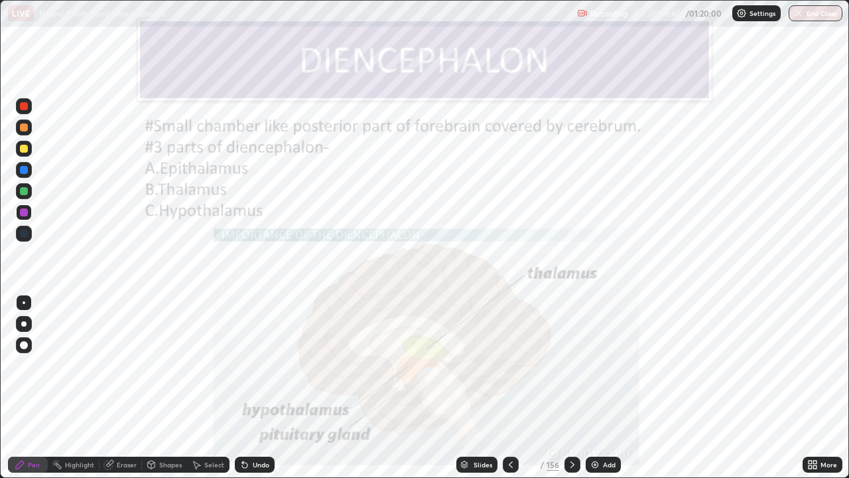
click at [125, 388] on div "Eraser" at bounding box center [127, 464] width 20 height 7
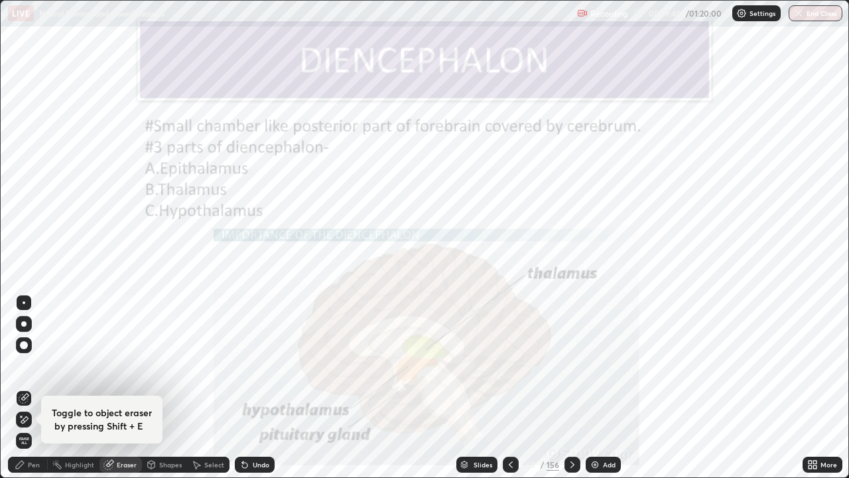
click at [26, 388] on span "Erase all" at bounding box center [24, 441] width 15 height 8
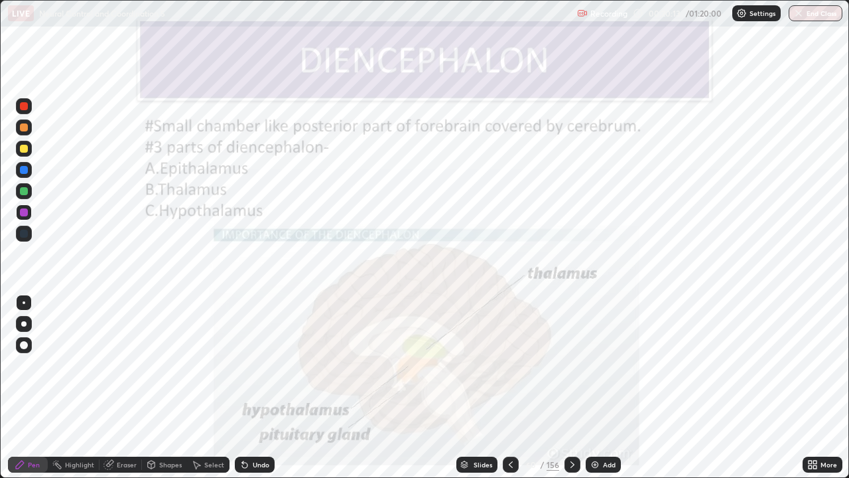
click at [126, 388] on div "Eraser" at bounding box center [127, 464] width 20 height 7
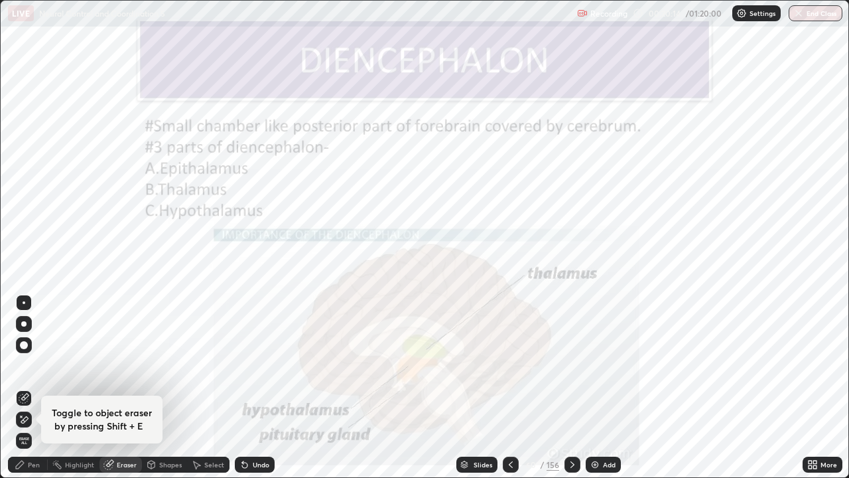
click at [25, 388] on span "Erase all" at bounding box center [24, 441] width 15 height 8
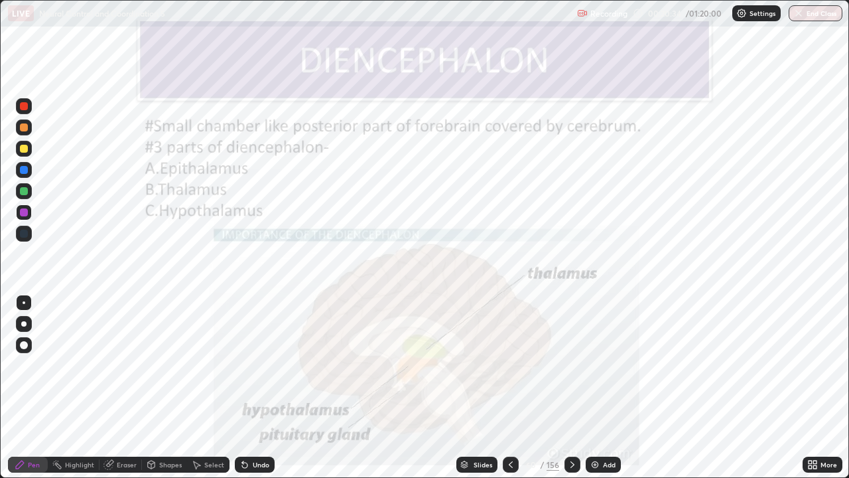
click at [23, 168] on div at bounding box center [24, 170] width 8 height 8
click at [23, 169] on div at bounding box center [24, 170] width 8 height 8
click at [25, 192] on div at bounding box center [24, 191] width 8 height 8
click at [122, 388] on div "Eraser" at bounding box center [127, 464] width 20 height 7
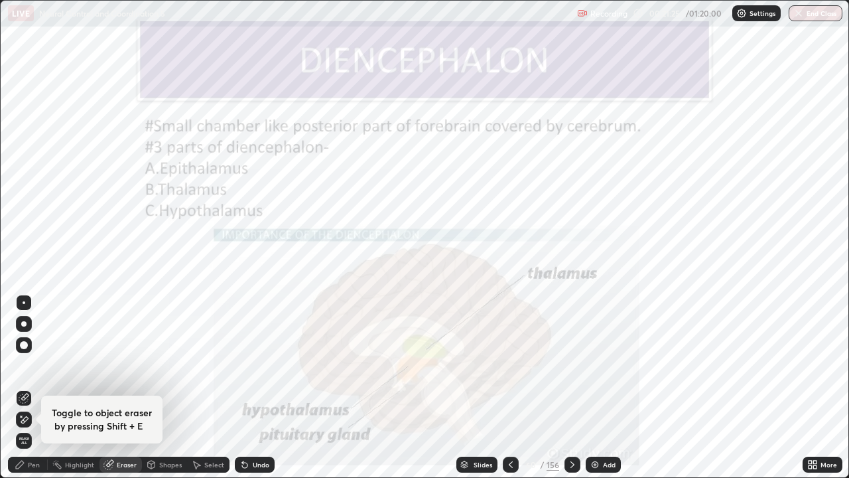
click at [24, 388] on span "Erase all" at bounding box center [24, 441] width 15 height 8
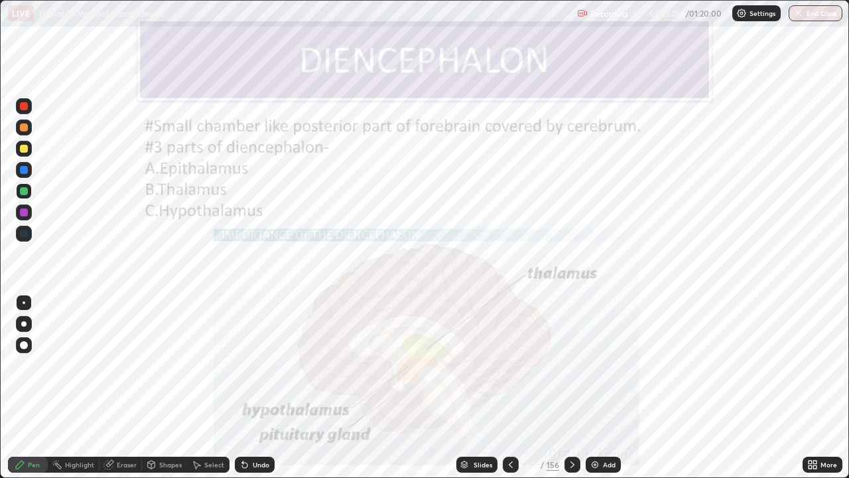
click at [24, 171] on div at bounding box center [24, 170] width 8 height 8
click at [26, 216] on div at bounding box center [24, 212] width 8 height 8
click at [27, 173] on div at bounding box center [24, 170] width 16 height 16
click at [125, 388] on div "Eraser" at bounding box center [127, 464] width 20 height 7
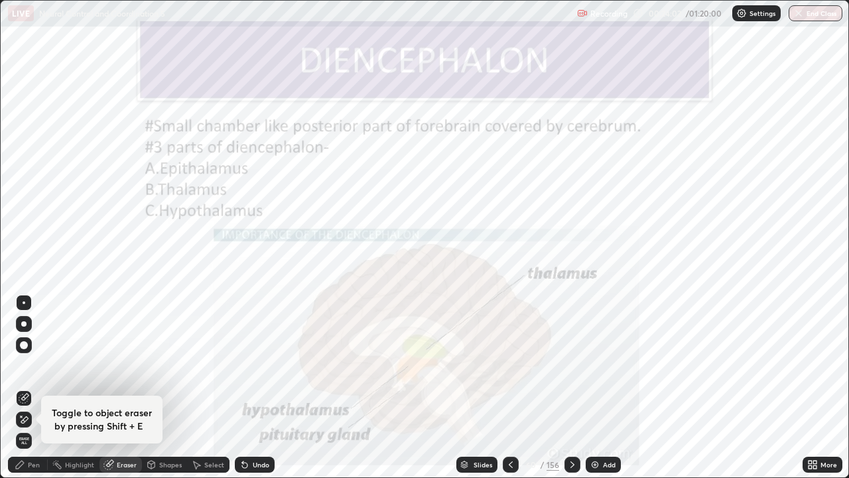
click at [23, 388] on span "Erase all" at bounding box center [24, 441] width 15 height 8
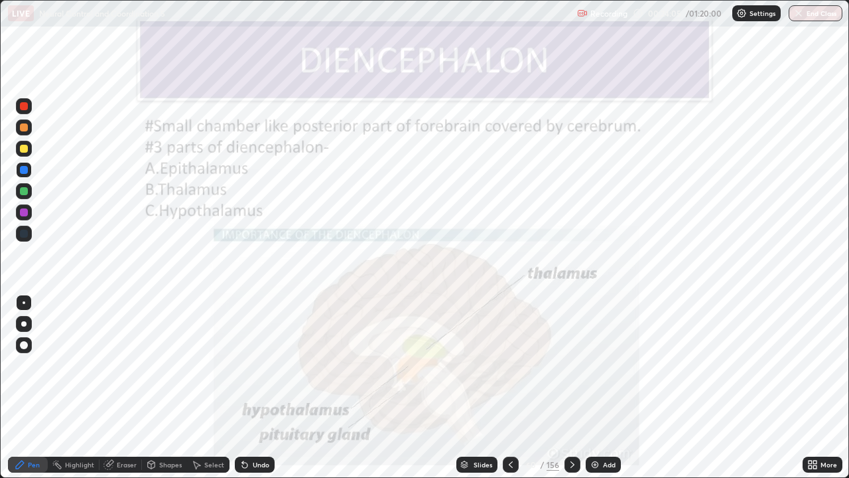
click at [510, 388] on icon at bounding box center [511, 464] width 11 height 11
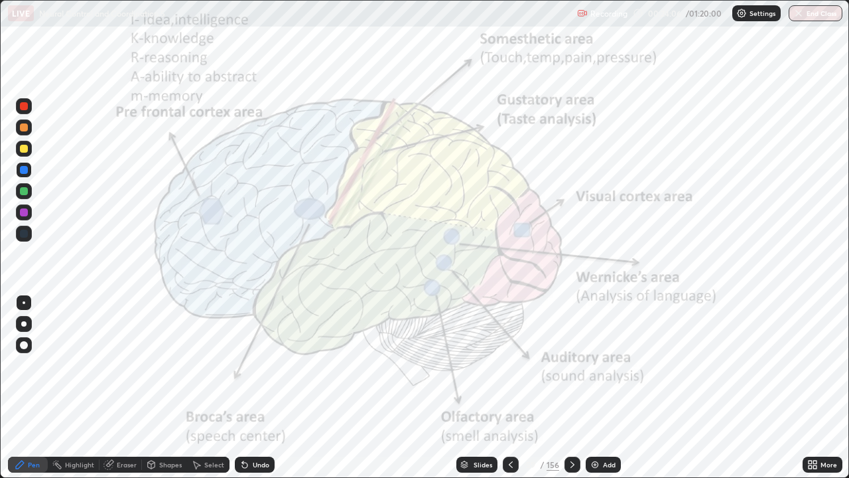
click at [511, 388] on div at bounding box center [511, 465] width 16 height 16
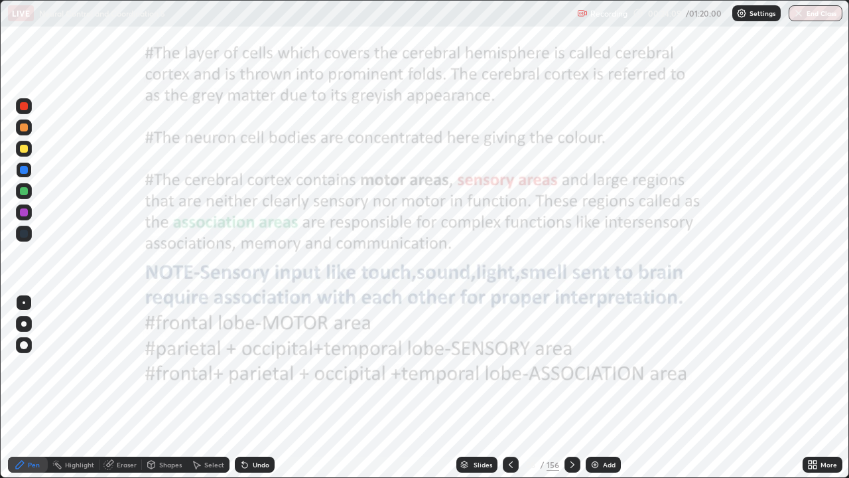
click at [571, 388] on div at bounding box center [573, 465] width 16 height 16
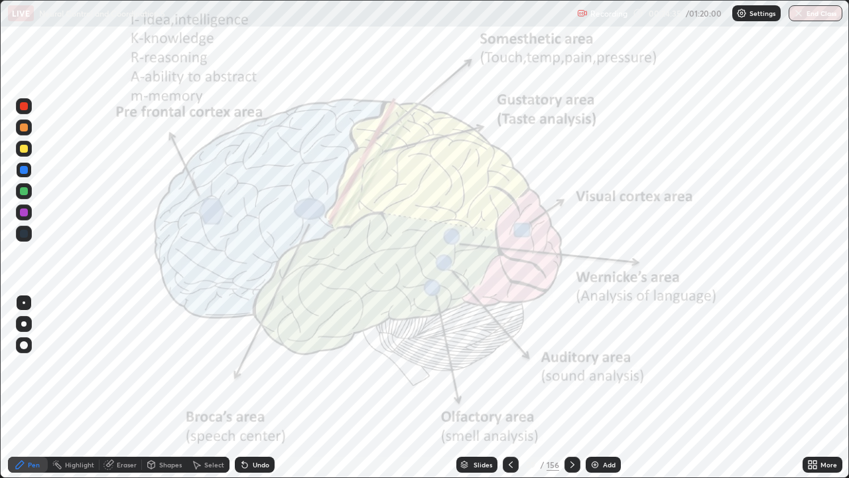
click at [510, 388] on icon at bounding box center [511, 464] width 11 height 11
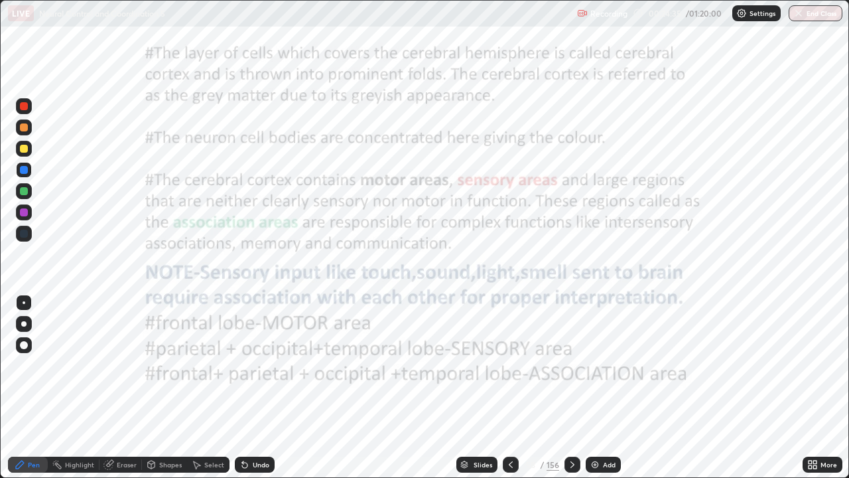
click at [511, 388] on icon at bounding box center [511, 464] width 11 height 11
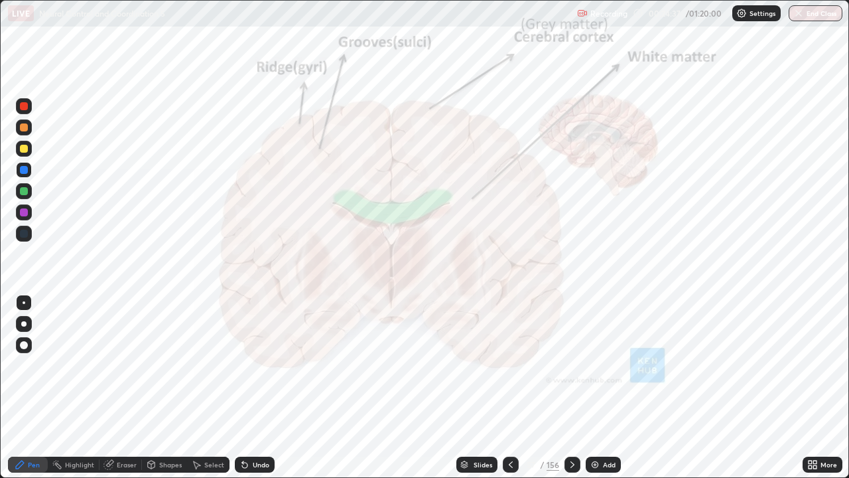
click at [514, 388] on div at bounding box center [511, 465] width 16 height 16
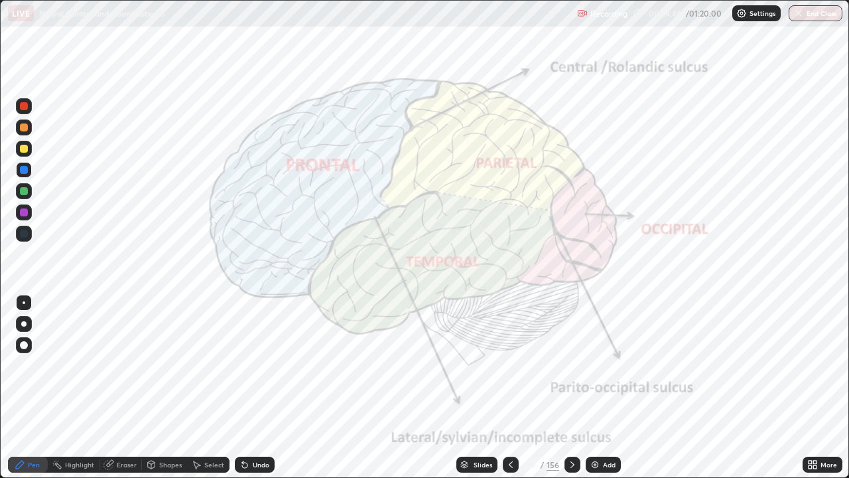
click at [510, 388] on icon at bounding box center [511, 464] width 11 height 11
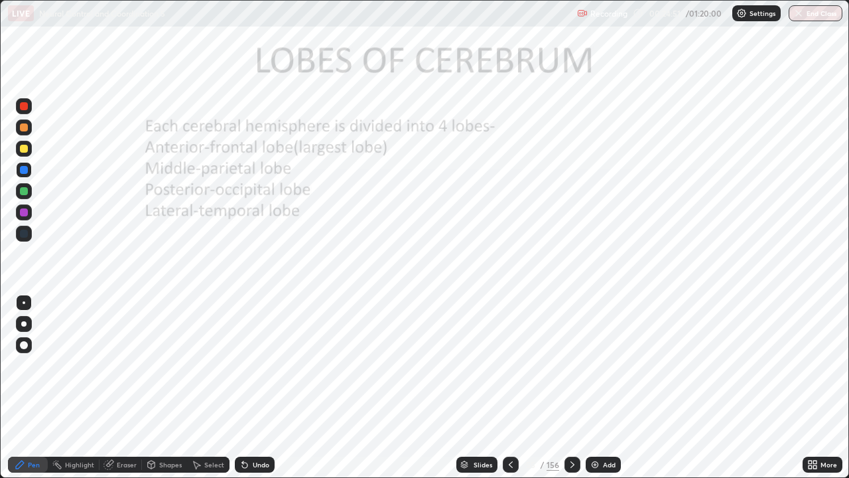
click at [511, 388] on icon at bounding box center [511, 464] width 11 height 11
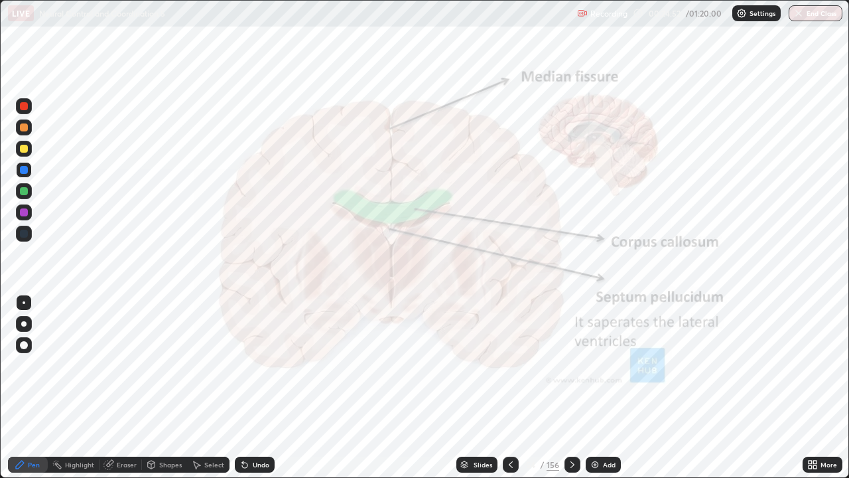
click at [512, 388] on icon at bounding box center [511, 464] width 11 height 11
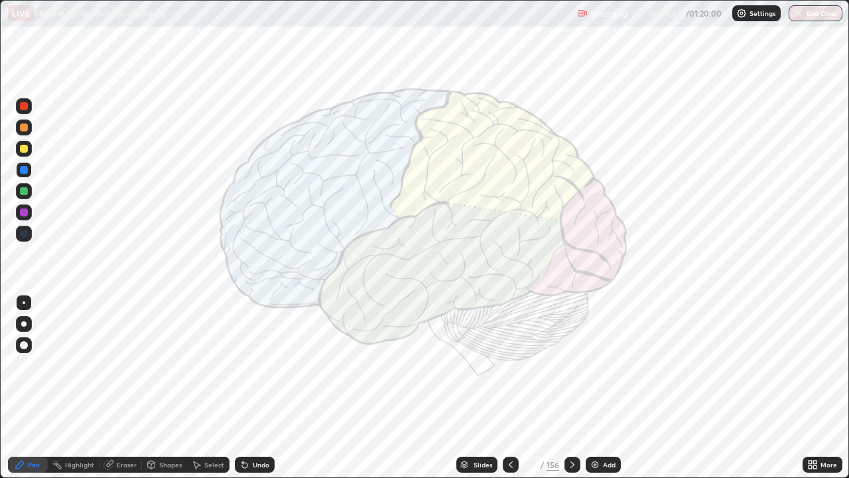
click at [518, 388] on div at bounding box center [511, 464] width 16 height 27
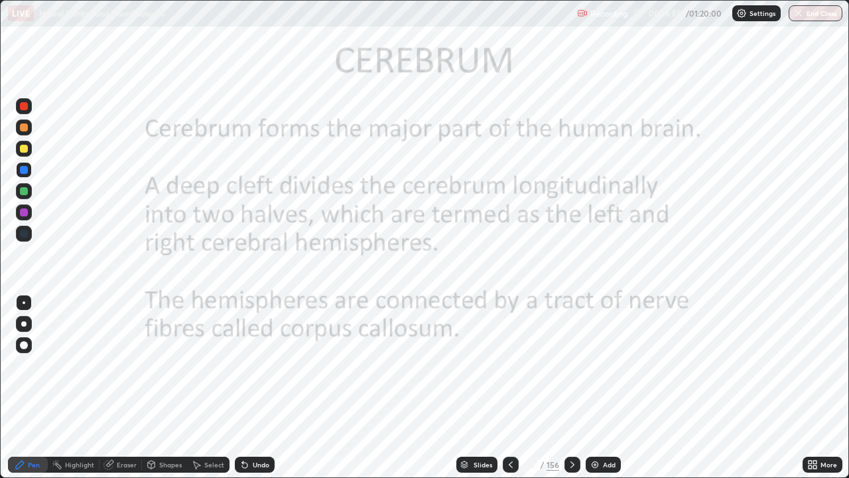
click at [614, 388] on div "Add" at bounding box center [609, 464] width 13 height 7
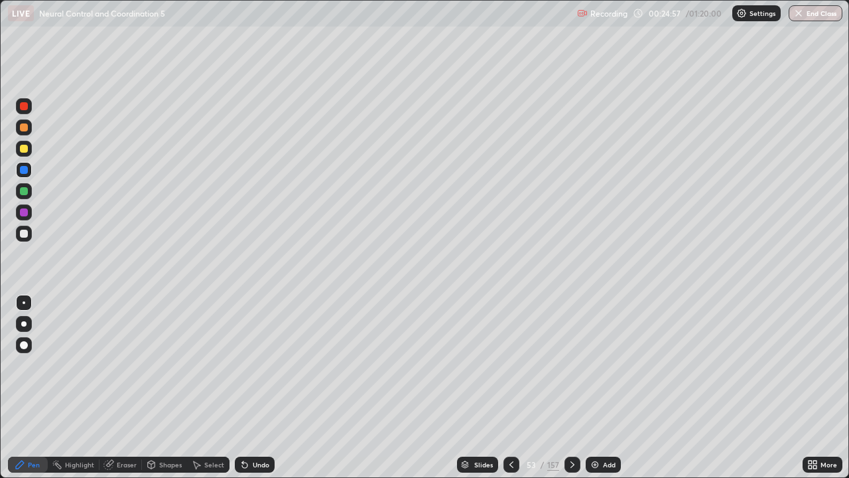
click at [23, 131] on div at bounding box center [24, 127] width 8 height 8
click at [23, 191] on div at bounding box center [24, 191] width 8 height 8
click at [26, 235] on div at bounding box center [24, 234] width 8 height 8
click at [25, 192] on div at bounding box center [24, 191] width 8 height 8
click at [24, 211] on div at bounding box center [24, 212] width 8 height 8
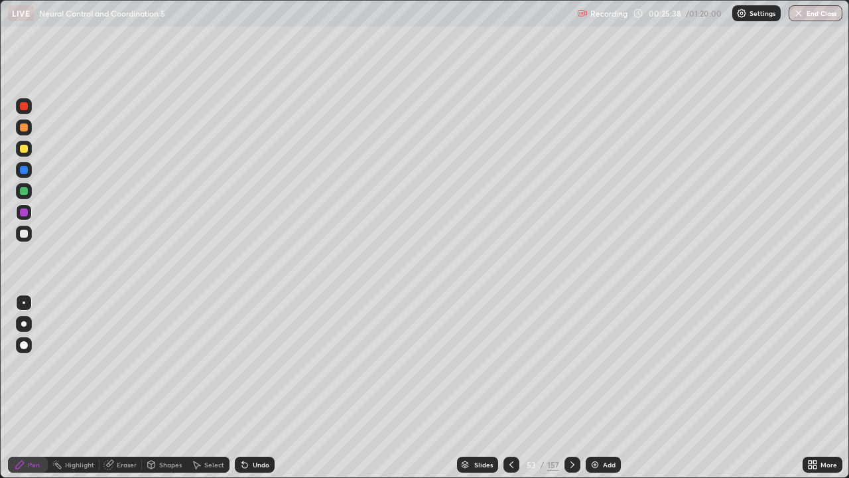
click at [21, 232] on div at bounding box center [24, 234] width 8 height 8
click at [25, 188] on div at bounding box center [24, 191] width 8 height 8
click at [24, 147] on div at bounding box center [24, 149] width 8 height 8
click at [25, 235] on div at bounding box center [24, 234] width 8 height 8
click at [26, 235] on div at bounding box center [24, 234] width 8 height 8
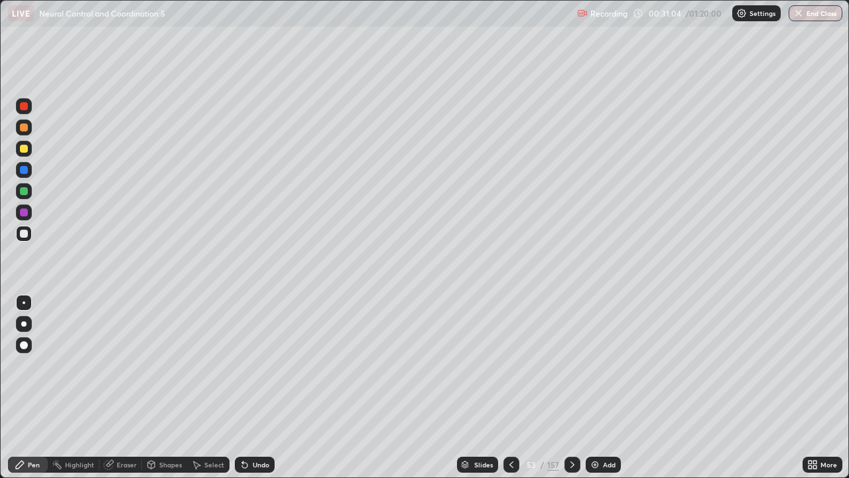
click at [127, 388] on div "Eraser" at bounding box center [121, 465] width 42 height 16
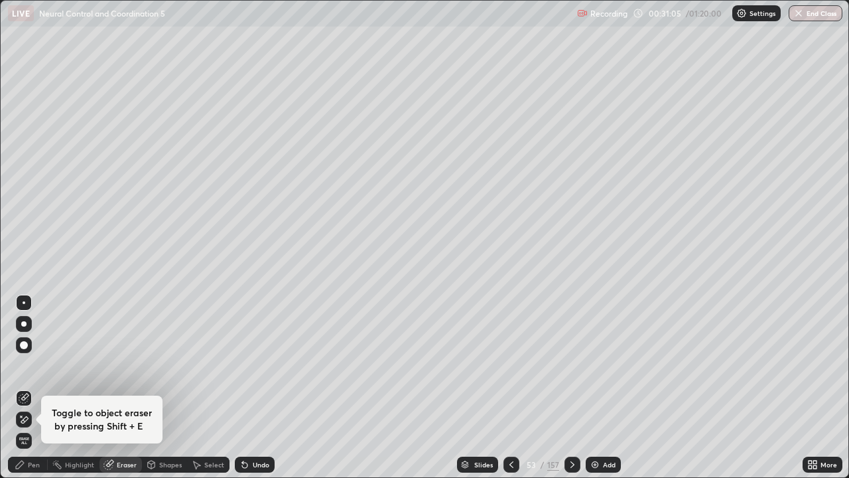
click at [40, 388] on div "Pen" at bounding box center [28, 465] width 40 height 16
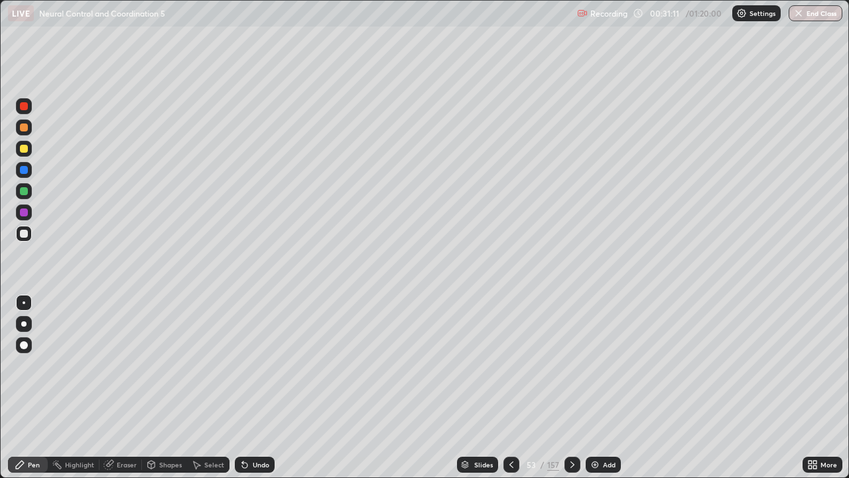
click at [128, 388] on div "Eraser" at bounding box center [127, 464] width 20 height 7
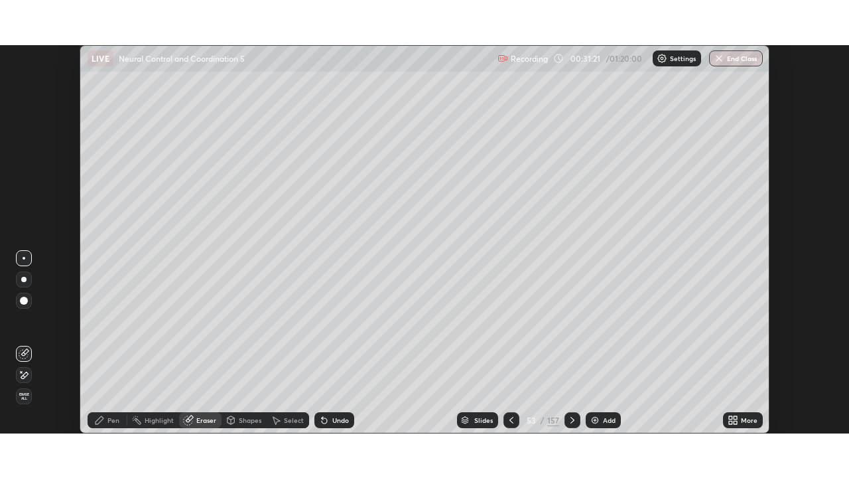
scroll to position [65968, 65507]
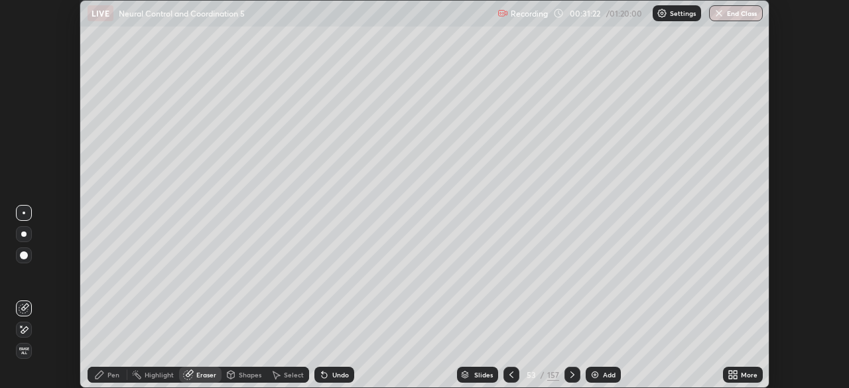
click at [735, 372] on icon at bounding box center [735, 372] width 3 height 3
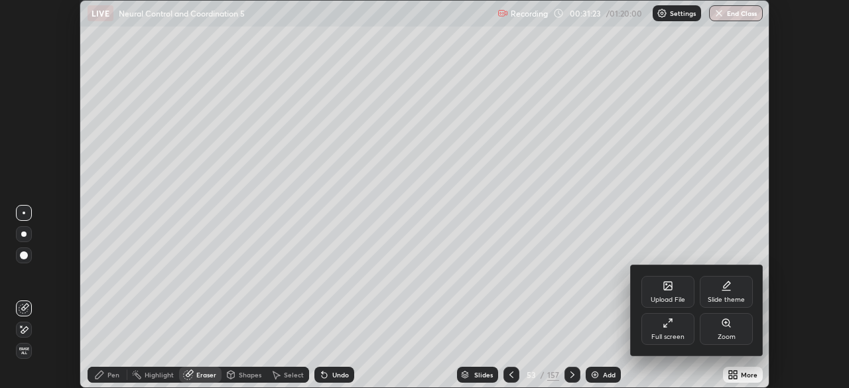
click at [677, 334] on div "Full screen" at bounding box center [668, 337] width 33 height 7
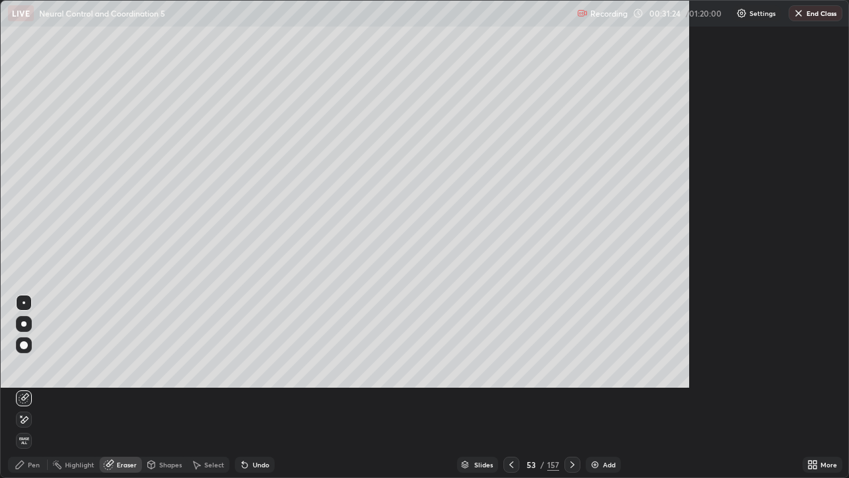
scroll to position [478, 849]
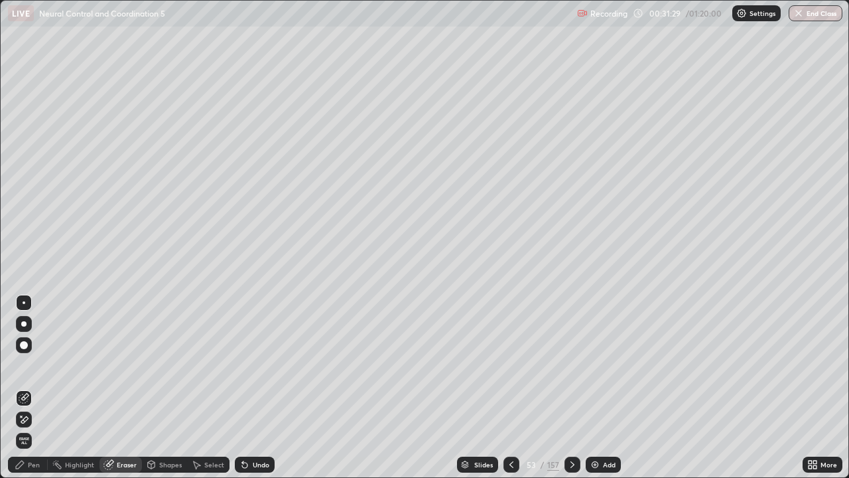
click at [130, 388] on div "Eraser" at bounding box center [127, 464] width 20 height 7
click at [41, 388] on div "Pen" at bounding box center [28, 465] width 40 height 16
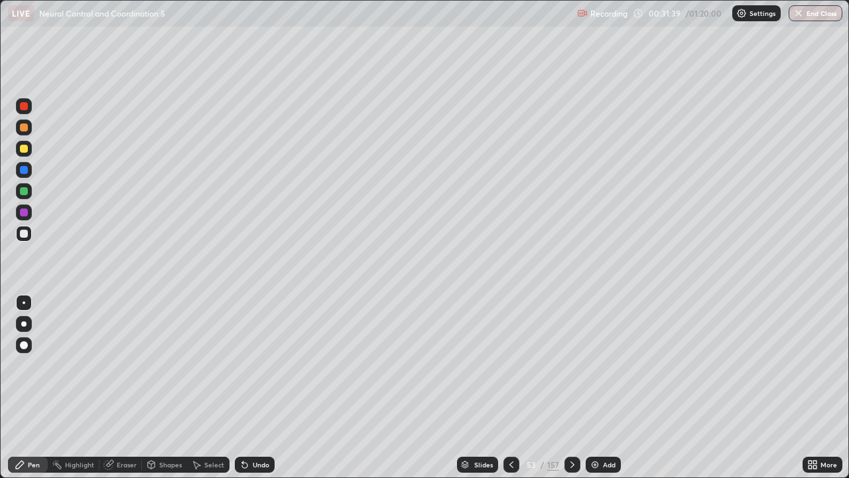
click at [608, 388] on div "Add" at bounding box center [609, 464] width 13 height 7
click at [123, 388] on div "Eraser" at bounding box center [127, 464] width 20 height 7
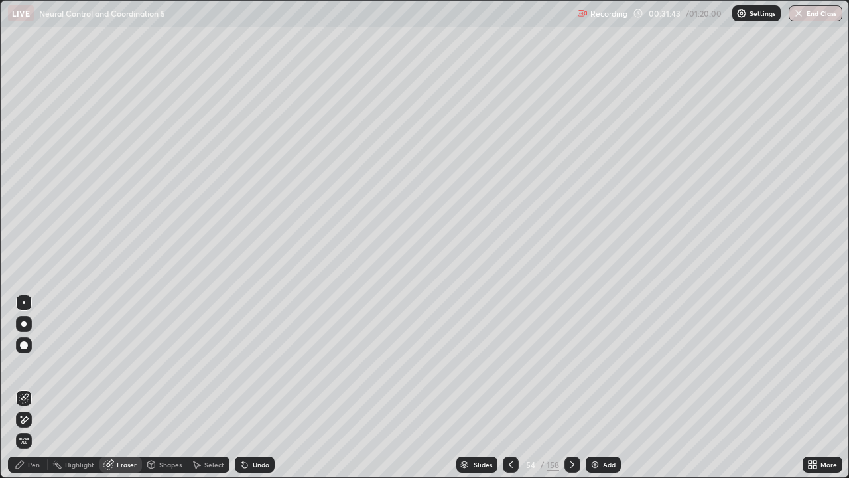
click at [23, 388] on span "Erase all" at bounding box center [24, 441] width 15 height 8
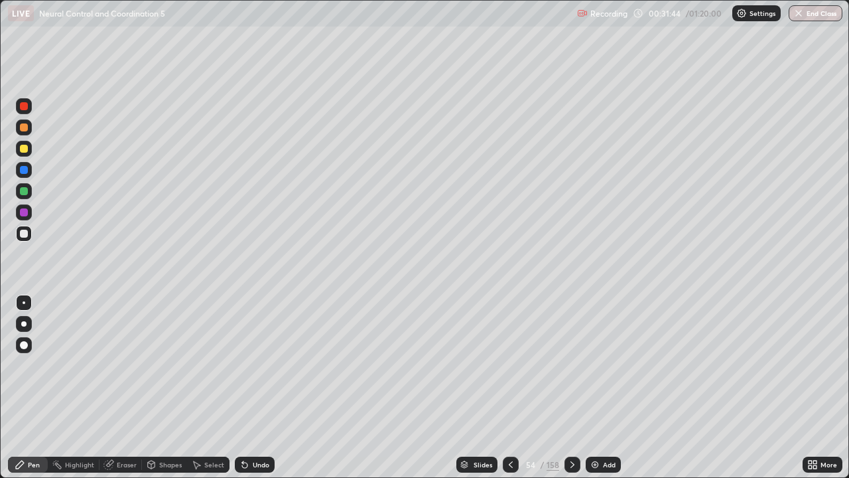
click at [36, 388] on div "Pen" at bounding box center [34, 464] width 12 height 7
click at [21, 147] on div at bounding box center [24, 149] width 8 height 8
click at [130, 388] on div "Eraser" at bounding box center [127, 464] width 20 height 7
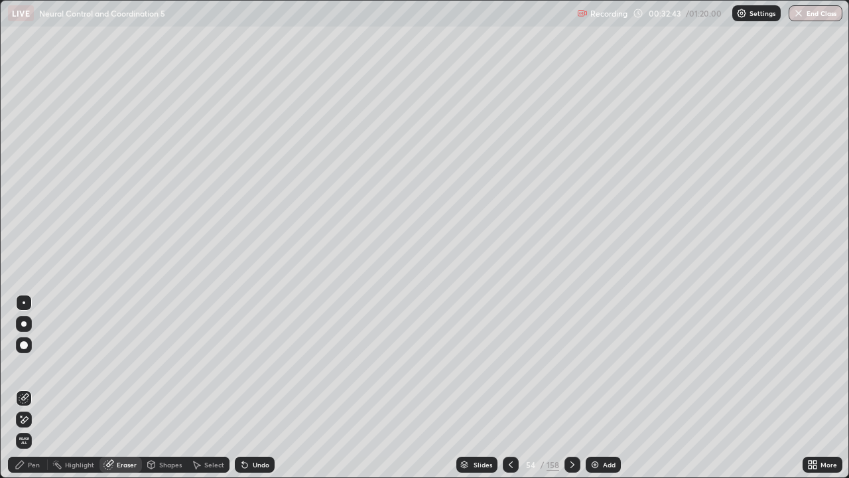
click at [24, 388] on span "Erase all" at bounding box center [24, 441] width 15 height 8
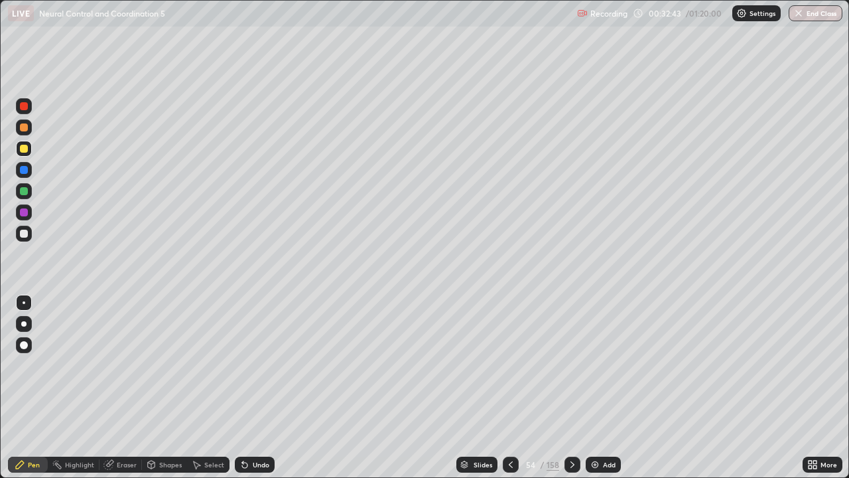
click at [33, 388] on div "Pen" at bounding box center [34, 464] width 12 height 7
click at [23, 151] on div at bounding box center [24, 149] width 8 height 8
click at [25, 190] on div at bounding box center [24, 191] width 8 height 8
click at [121, 388] on div "Eraser" at bounding box center [127, 464] width 20 height 7
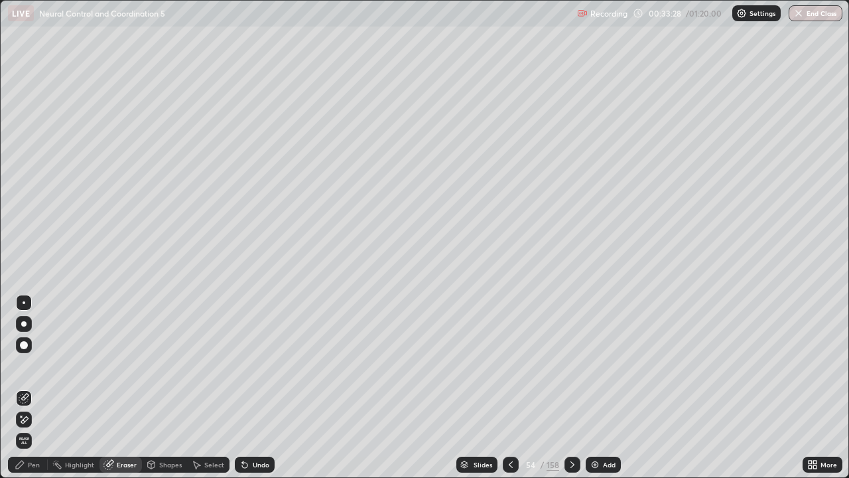
click at [35, 388] on div "Pen" at bounding box center [34, 464] width 12 height 7
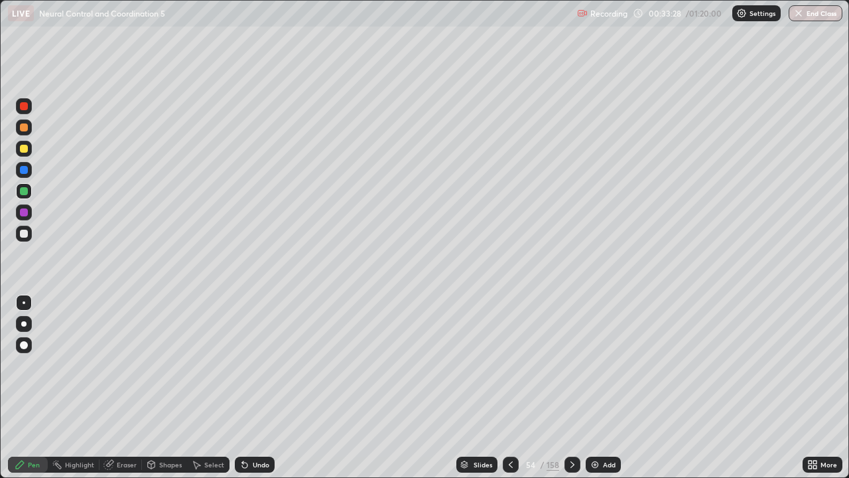
click at [23, 188] on div at bounding box center [24, 191] width 8 height 8
click at [23, 192] on div at bounding box center [24, 191] width 8 height 8
click at [510, 388] on icon at bounding box center [511, 464] width 4 height 7
click at [571, 388] on icon at bounding box center [573, 464] width 4 height 7
click at [510, 388] on icon at bounding box center [511, 464] width 11 height 11
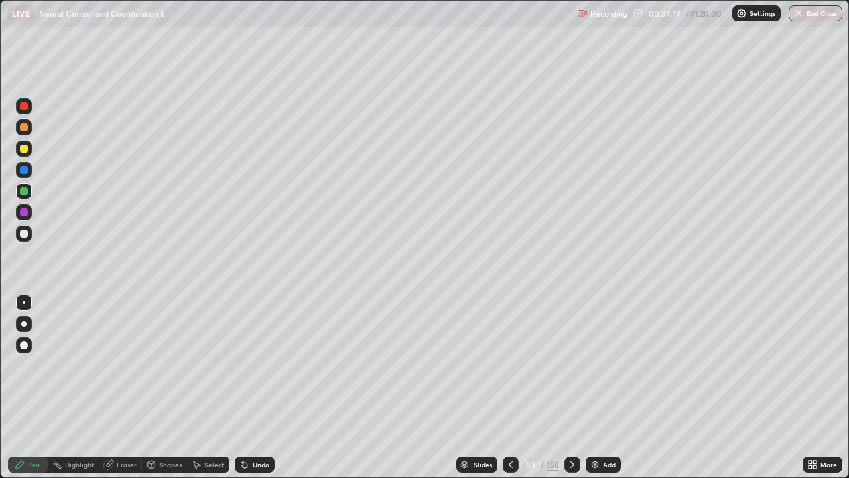
click at [606, 388] on div "Add" at bounding box center [609, 464] width 13 height 7
click at [24, 152] on div at bounding box center [24, 149] width 8 height 8
click at [22, 232] on div at bounding box center [24, 234] width 8 height 8
click at [27, 129] on div at bounding box center [24, 127] width 8 height 8
click at [25, 191] on div at bounding box center [24, 191] width 8 height 8
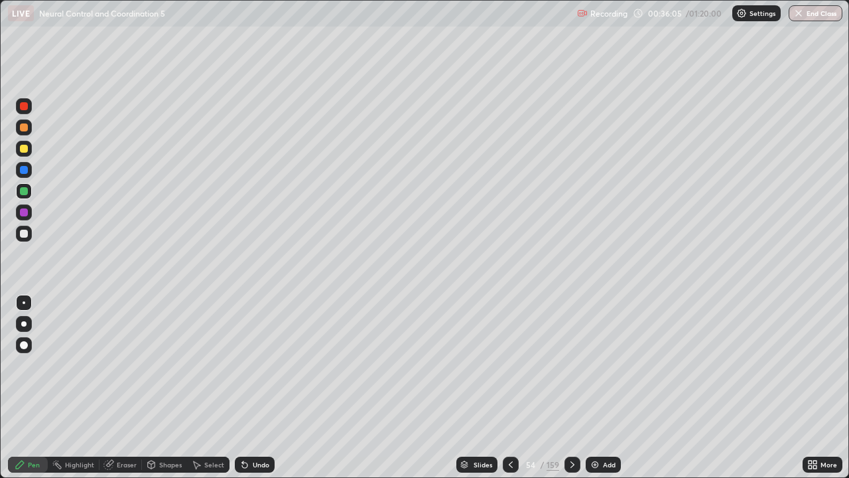
click at [25, 234] on div at bounding box center [24, 234] width 8 height 8
click at [571, 388] on icon at bounding box center [573, 464] width 4 height 7
click at [34, 388] on div "Pen" at bounding box center [34, 464] width 12 height 7
click at [41, 388] on div "Pen" at bounding box center [28, 465] width 40 height 16
click at [20, 237] on div at bounding box center [24, 234] width 16 height 16
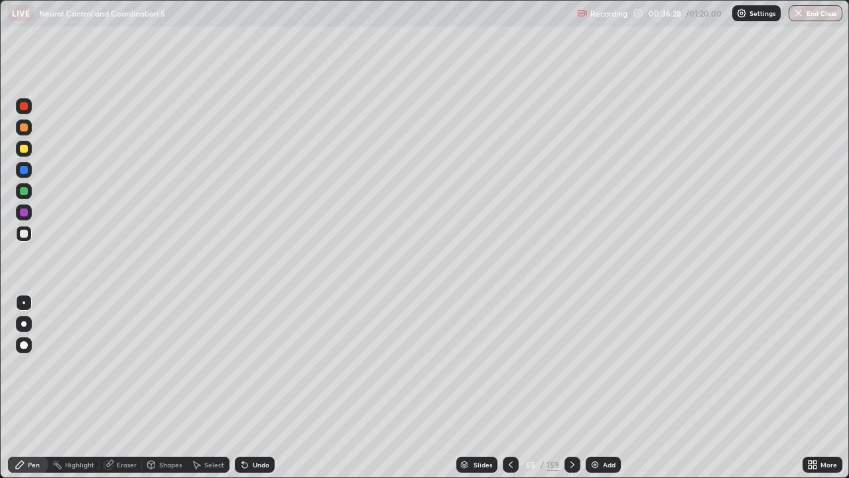
click at [21, 152] on div at bounding box center [24, 149] width 8 height 8
click at [24, 149] on div at bounding box center [24, 149] width 8 height 8
click at [20, 236] on div at bounding box center [24, 234] width 16 height 16
click at [127, 388] on div "Eraser" at bounding box center [127, 464] width 20 height 7
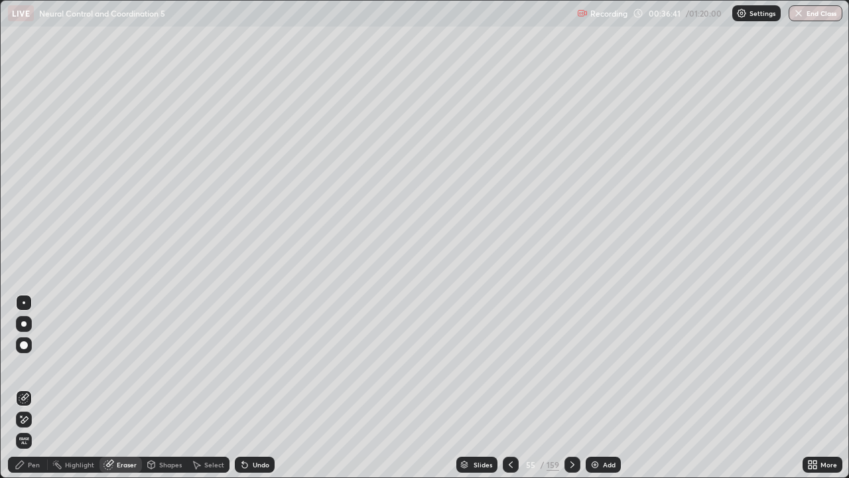
click at [131, 388] on div "Eraser" at bounding box center [127, 464] width 20 height 7
click at [133, 388] on div "Eraser" at bounding box center [121, 465] width 42 height 16
click at [36, 388] on div "Pen" at bounding box center [34, 464] width 12 height 7
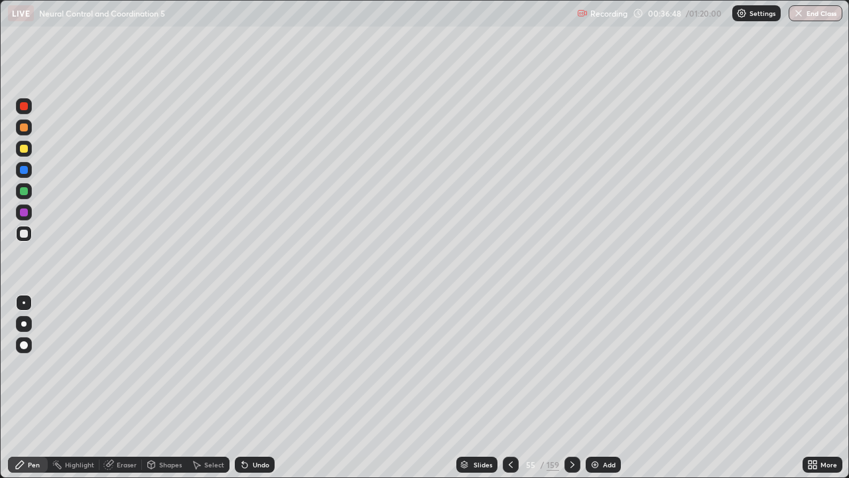
click at [45, 388] on div "Pen" at bounding box center [28, 465] width 40 height 16
click at [39, 388] on div "Pen" at bounding box center [34, 464] width 12 height 7
click at [22, 212] on div at bounding box center [24, 212] width 8 height 8
click at [25, 207] on div at bounding box center [24, 212] width 16 height 16
click at [23, 210] on div at bounding box center [24, 212] width 8 height 8
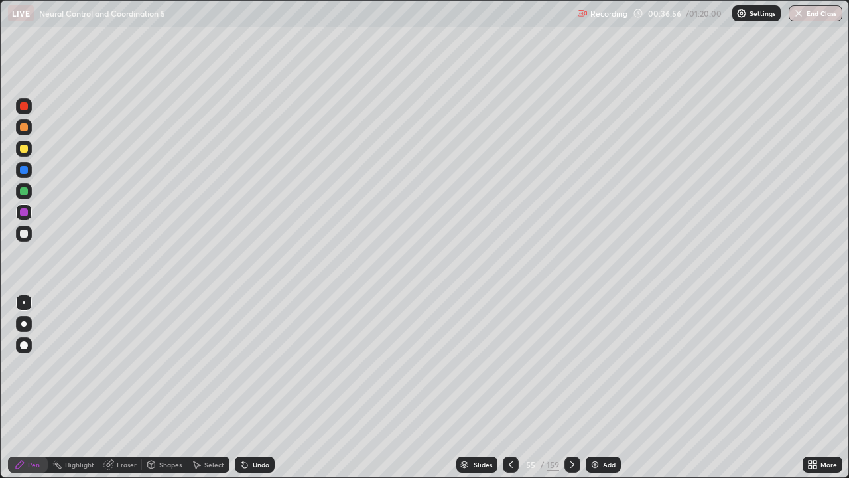
click at [20, 215] on div at bounding box center [24, 212] width 16 height 16
click at [25, 214] on div at bounding box center [24, 212] width 8 height 8
click at [20, 233] on div at bounding box center [24, 234] width 8 height 8
click at [25, 236] on div at bounding box center [24, 234] width 8 height 8
click at [510, 388] on icon at bounding box center [511, 464] width 4 height 7
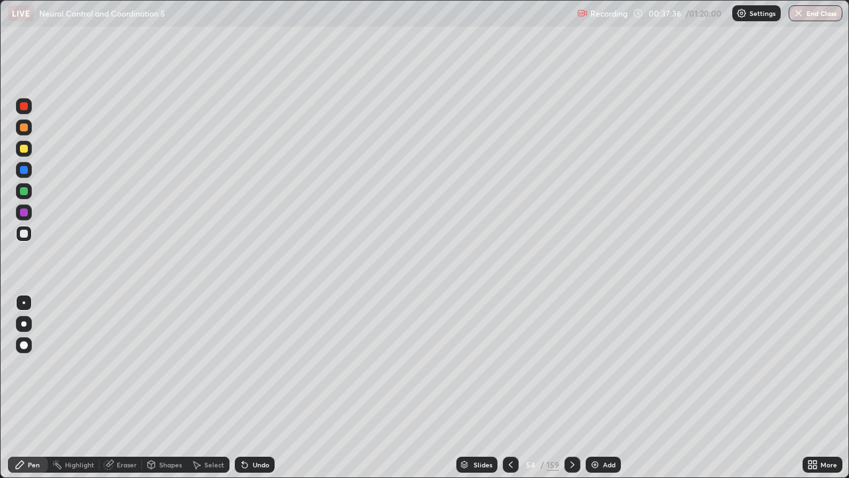
click at [571, 388] on icon at bounding box center [572, 464] width 11 height 11
click at [510, 388] on icon at bounding box center [511, 464] width 11 height 11
click at [569, 388] on icon at bounding box center [572, 464] width 11 height 11
click at [23, 236] on div at bounding box center [24, 234] width 8 height 8
click at [21, 236] on div at bounding box center [24, 234] width 8 height 8
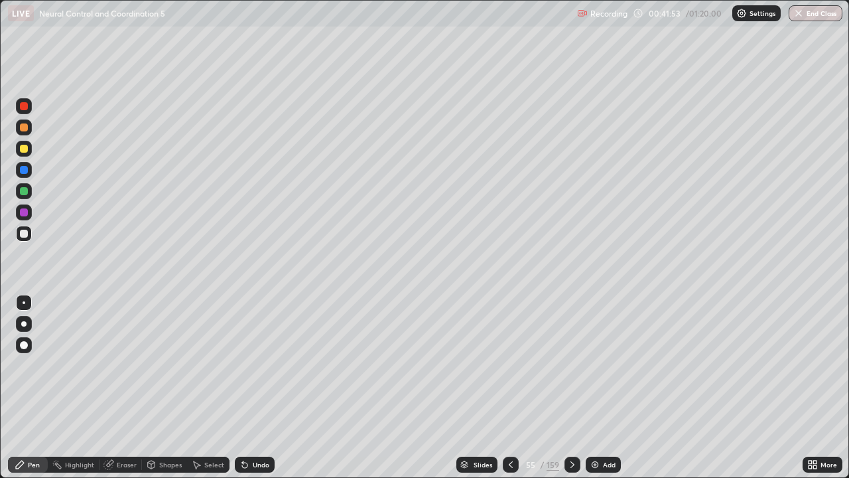
click at [510, 388] on icon at bounding box center [511, 464] width 11 height 11
click at [25, 214] on div at bounding box center [24, 212] width 8 height 8
click at [25, 191] on div at bounding box center [24, 191] width 8 height 8
click at [23, 196] on div at bounding box center [24, 191] width 16 height 16
click at [25, 193] on div at bounding box center [24, 191] width 8 height 8
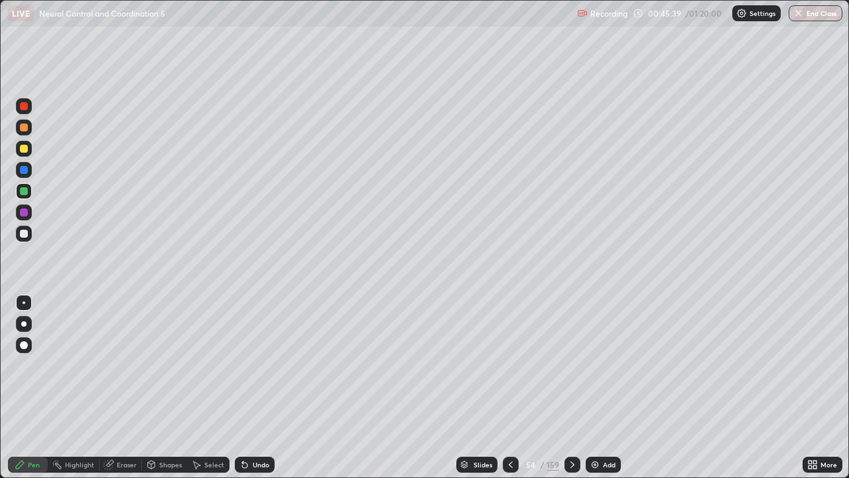
click at [571, 388] on icon at bounding box center [573, 464] width 4 height 7
click at [571, 388] on icon at bounding box center [572, 464] width 11 height 11
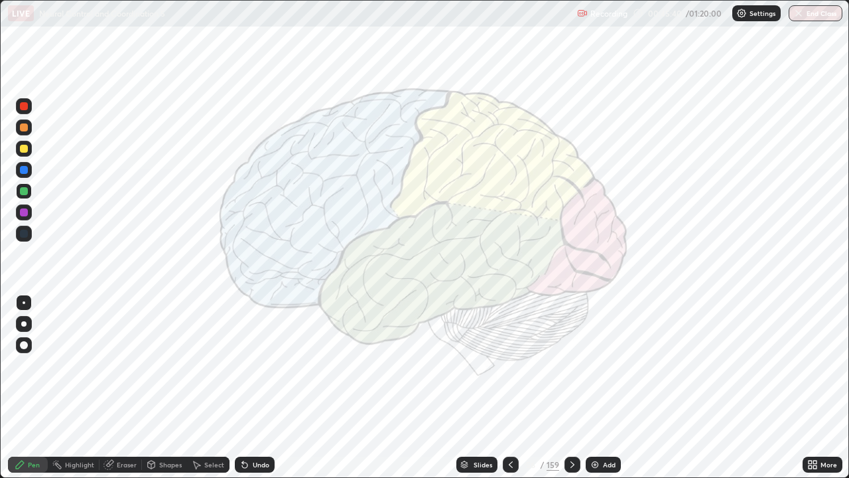
click at [571, 388] on icon at bounding box center [572, 464] width 11 height 11
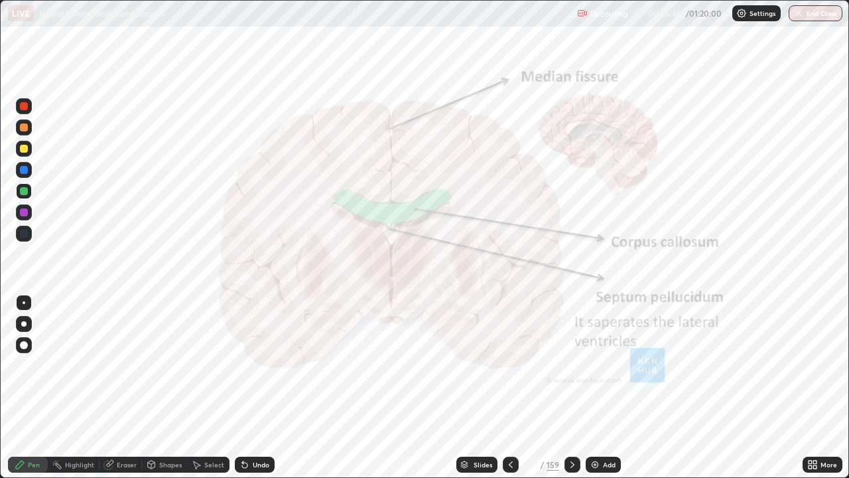
click at [571, 388] on icon at bounding box center [573, 464] width 4 height 7
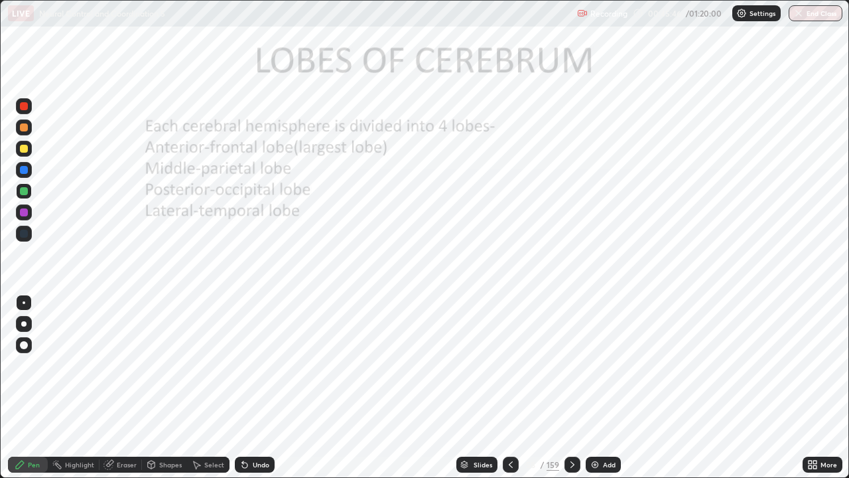
click at [570, 388] on icon at bounding box center [572, 464] width 11 height 11
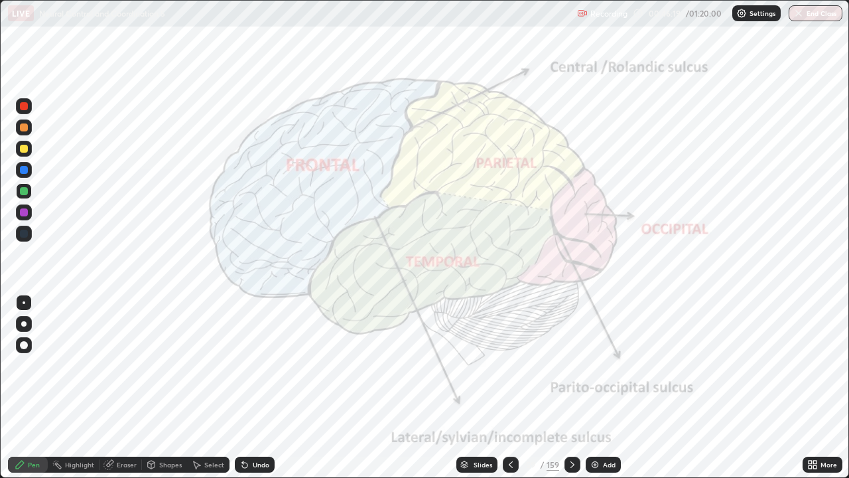
click at [573, 388] on icon at bounding box center [572, 464] width 11 height 11
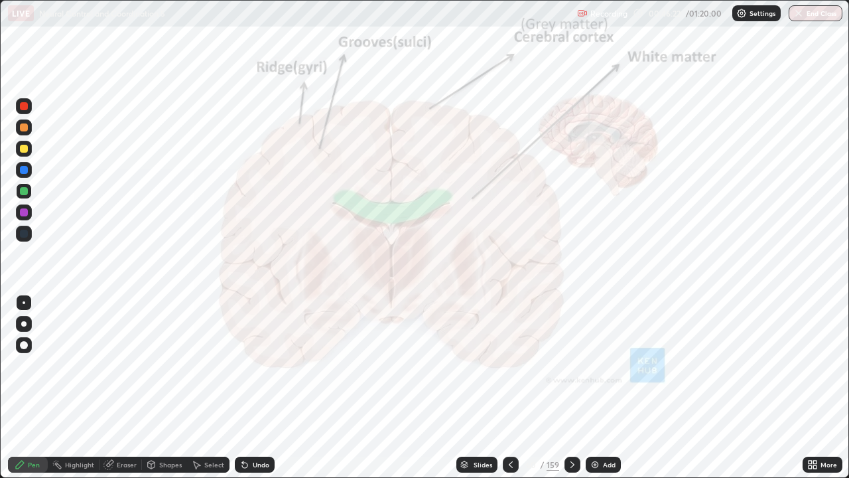
click at [571, 388] on icon at bounding box center [572, 464] width 11 height 11
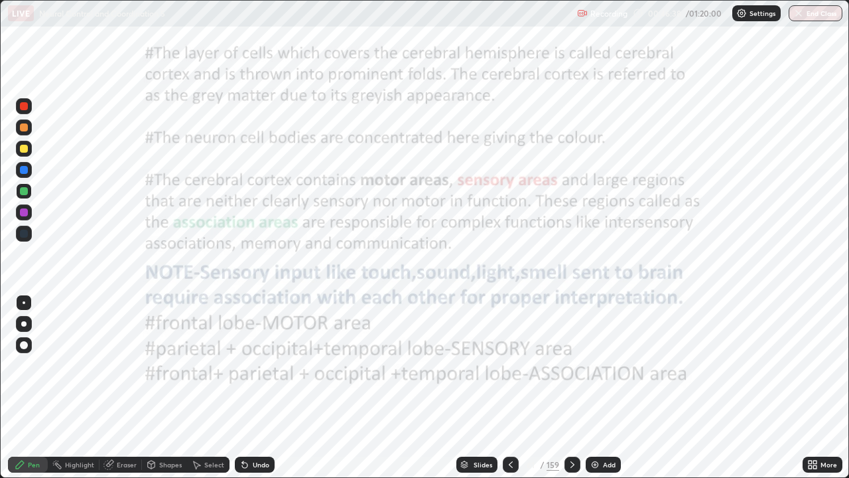
click at [26, 168] on div at bounding box center [24, 170] width 8 height 8
click at [21, 236] on div at bounding box center [24, 234] width 8 height 8
click at [117, 388] on div "Eraser" at bounding box center [127, 464] width 20 height 7
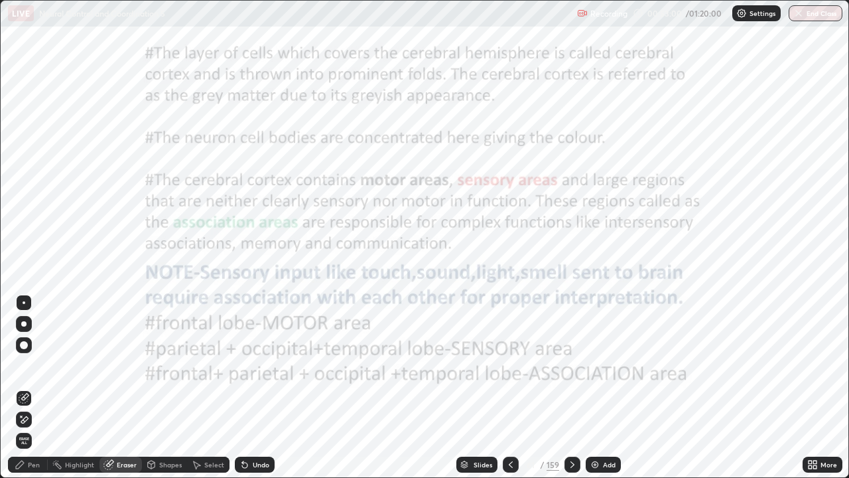
click at [29, 388] on span "Erase all" at bounding box center [24, 441] width 15 height 8
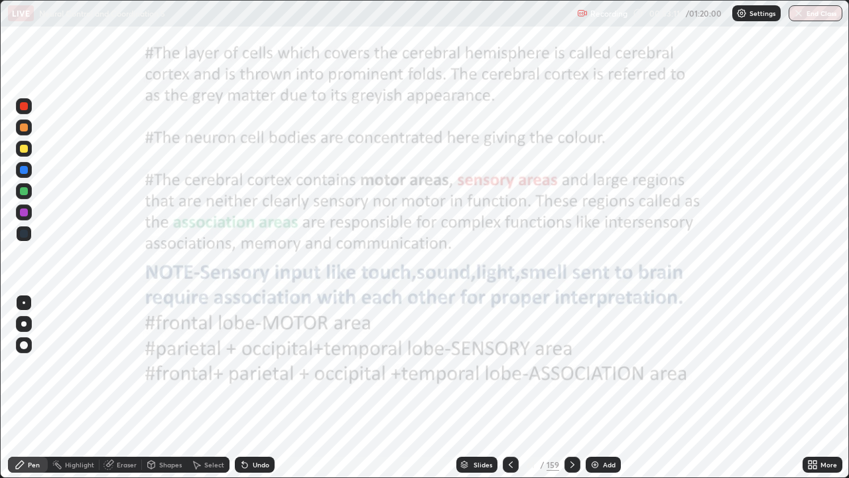
click at [571, 388] on icon at bounding box center [572, 464] width 11 height 11
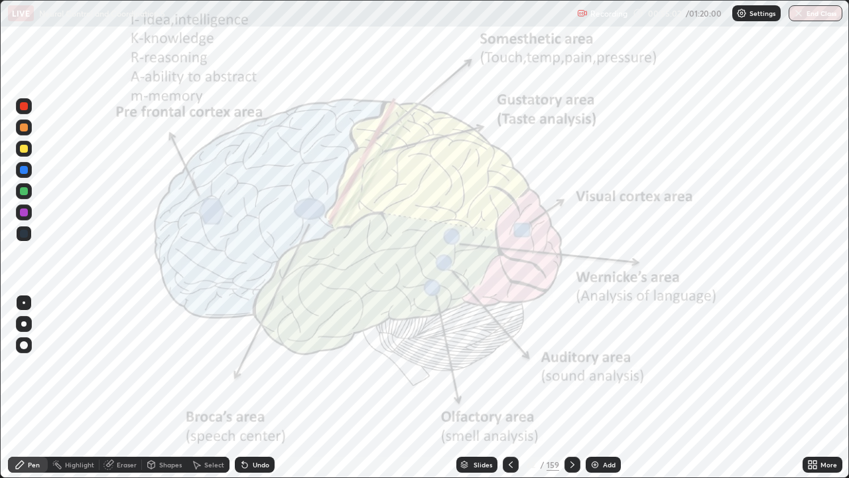
click at [25, 234] on div at bounding box center [24, 234] width 8 height 8
click at [125, 388] on div "Eraser" at bounding box center [127, 464] width 20 height 7
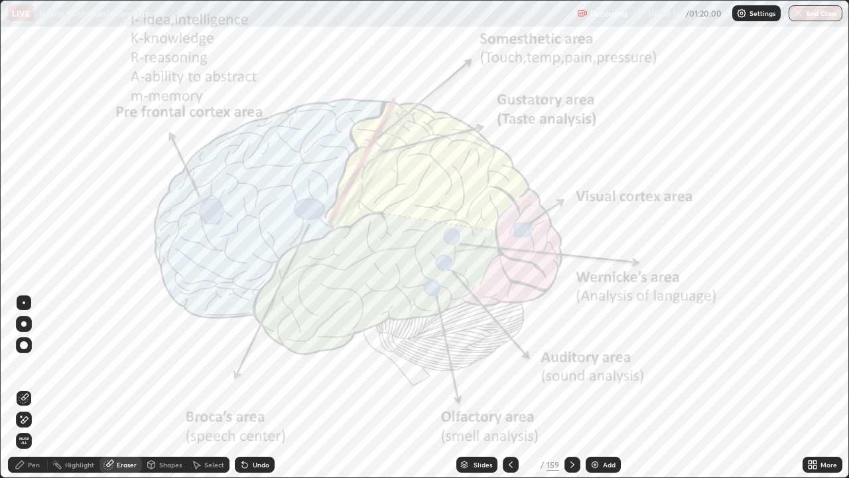
click at [24, 388] on span "Erase all" at bounding box center [24, 441] width 15 height 8
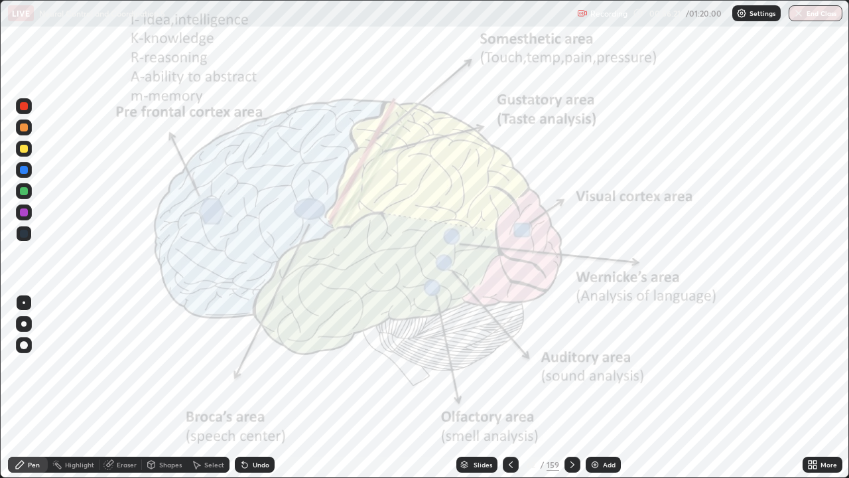
click at [571, 388] on icon at bounding box center [572, 464] width 11 height 11
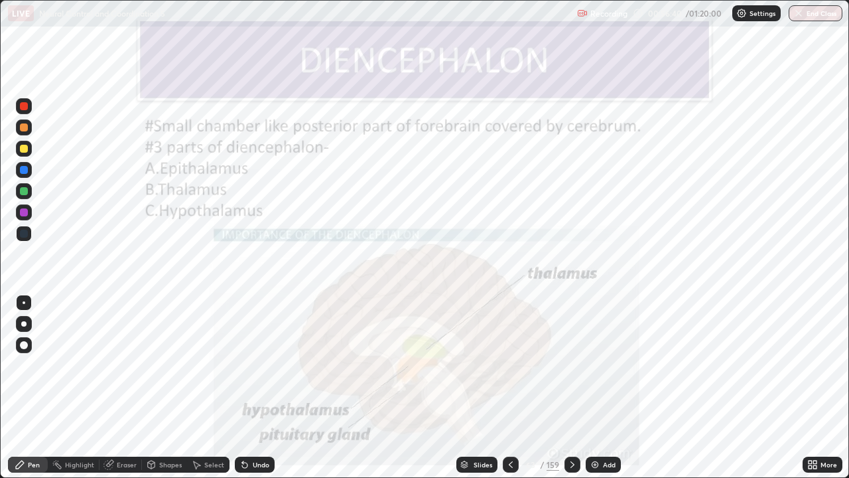
click at [24, 169] on div at bounding box center [24, 170] width 8 height 8
click at [24, 208] on div at bounding box center [24, 212] width 8 height 8
click at [23, 215] on div at bounding box center [24, 212] width 8 height 8
click at [21, 214] on div at bounding box center [24, 212] width 8 height 8
click at [570, 388] on icon at bounding box center [572, 464] width 11 height 11
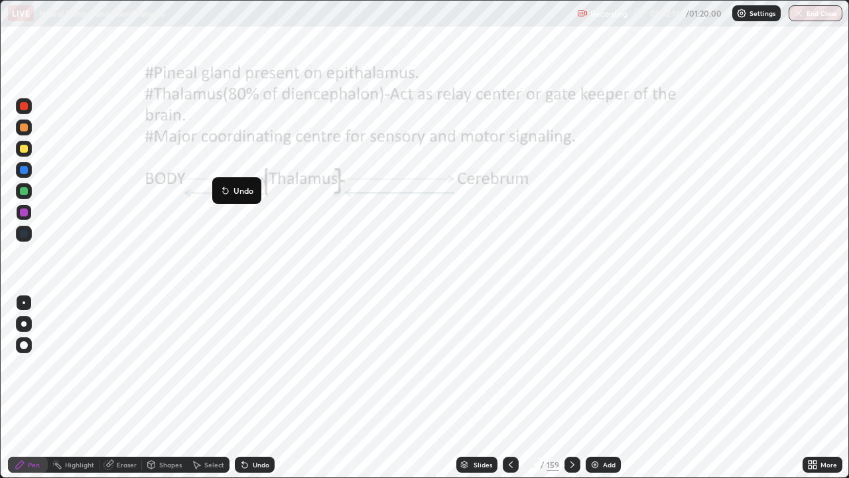
click at [226, 183] on button "Undo" at bounding box center [237, 190] width 38 height 16
click at [570, 388] on icon at bounding box center [572, 464] width 11 height 11
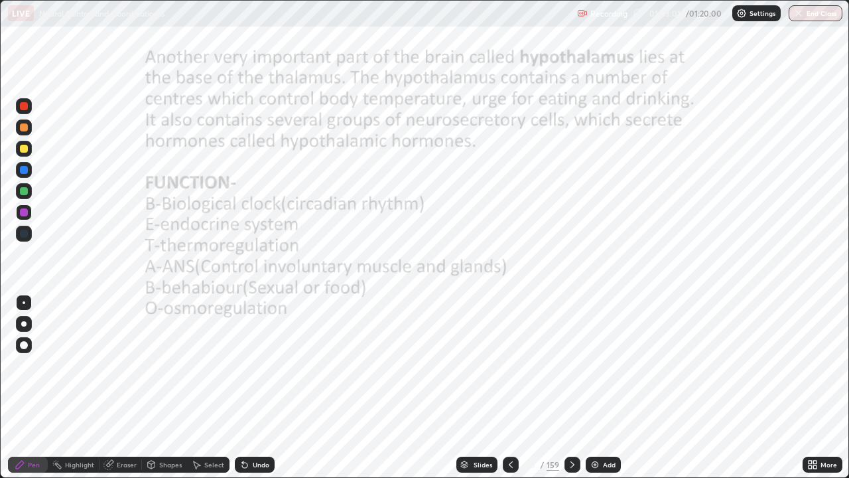
click at [21, 210] on div at bounding box center [24, 212] width 8 height 8
click at [23, 212] on div at bounding box center [24, 212] width 8 height 8
click at [135, 388] on div "Eraser" at bounding box center [127, 464] width 20 height 7
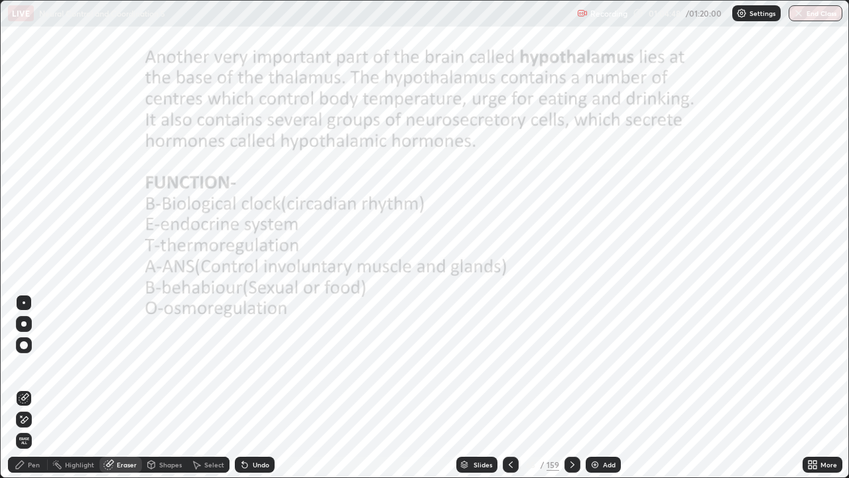
click at [37, 388] on div "Pen" at bounding box center [34, 464] width 12 height 7
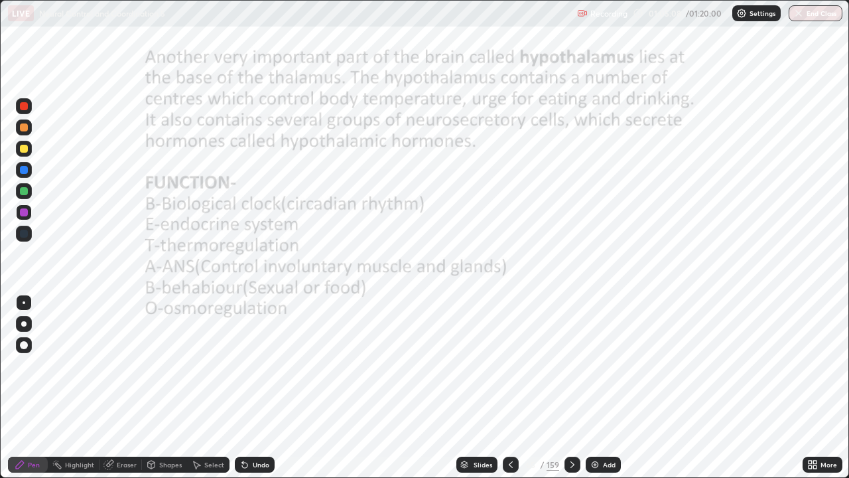
click at [125, 388] on div "Eraser" at bounding box center [127, 464] width 20 height 7
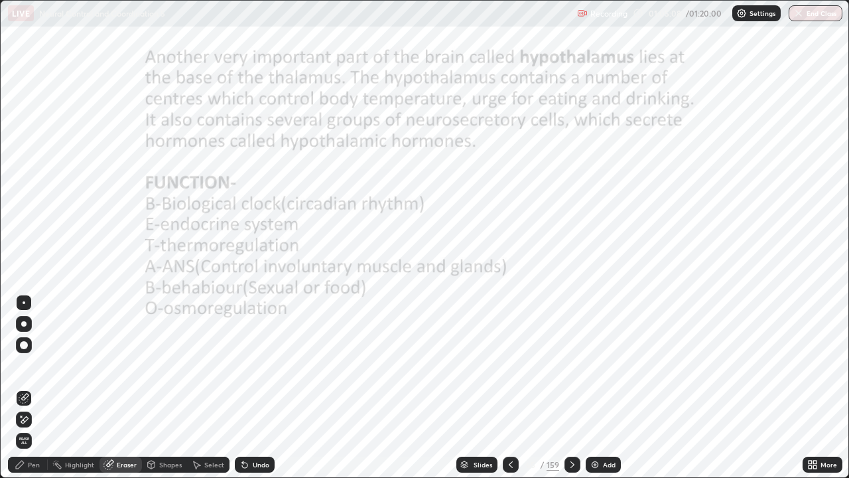
click at [24, 388] on span "Erase all" at bounding box center [24, 441] width 15 height 8
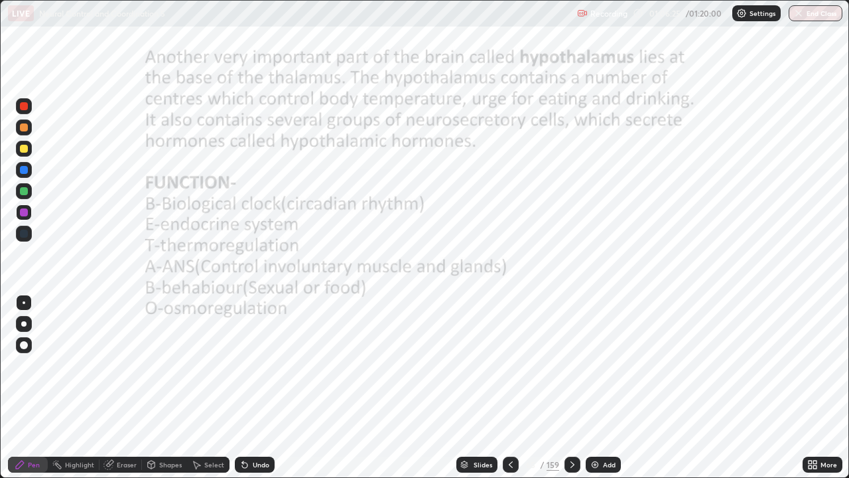
click at [121, 388] on div "Eraser" at bounding box center [127, 464] width 20 height 7
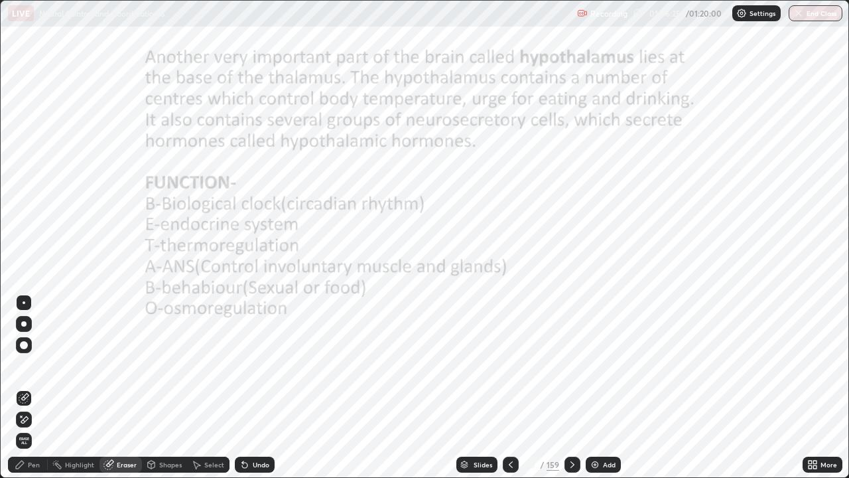
click at [24, 388] on span "Erase all" at bounding box center [24, 441] width 15 height 8
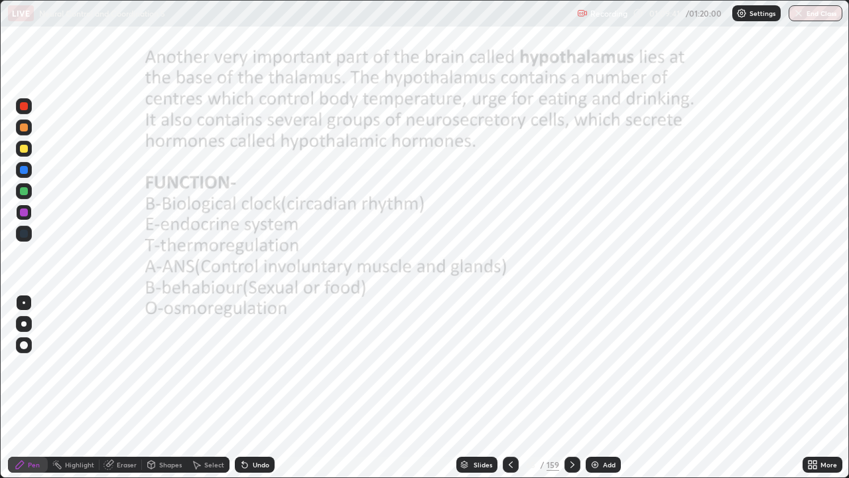
click at [25, 214] on div at bounding box center [24, 212] width 8 height 8
click at [571, 388] on icon at bounding box center [572, 464] width 11 height 11
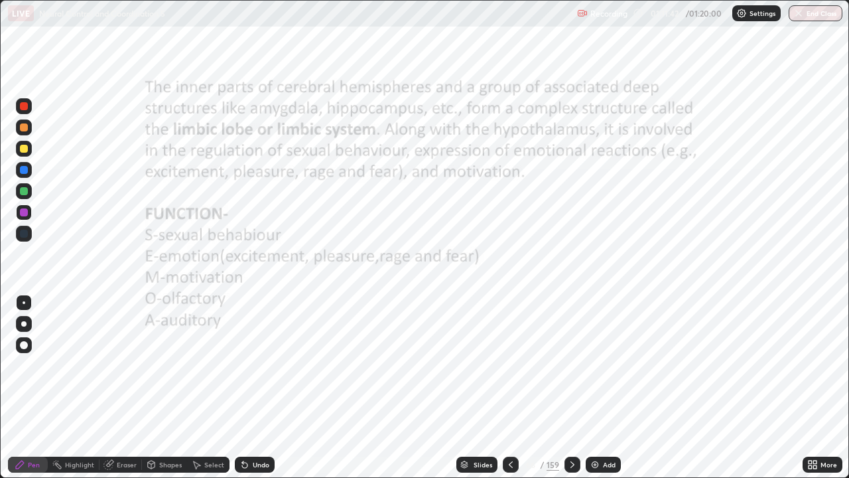
click at [509, 388] on icon at bounding box center [511, 464] width 11 height 11
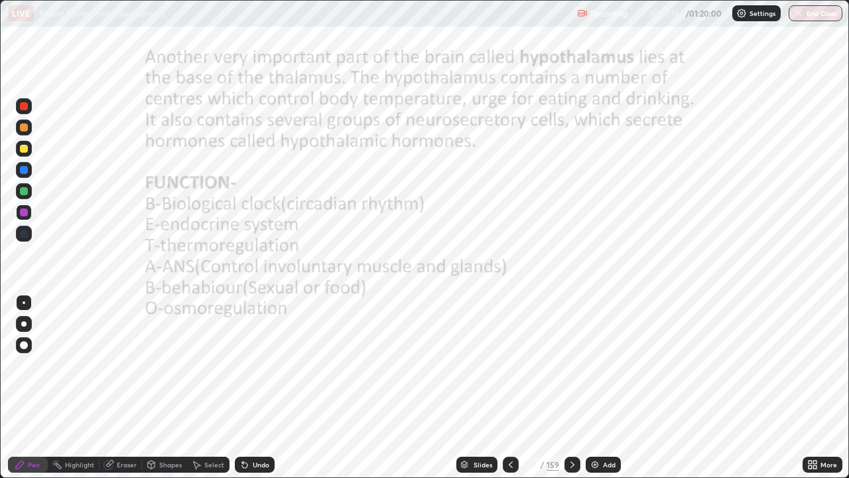
click at [129, 388] on div "Eraser" at bounding box center [127, 464] width 20 height 7
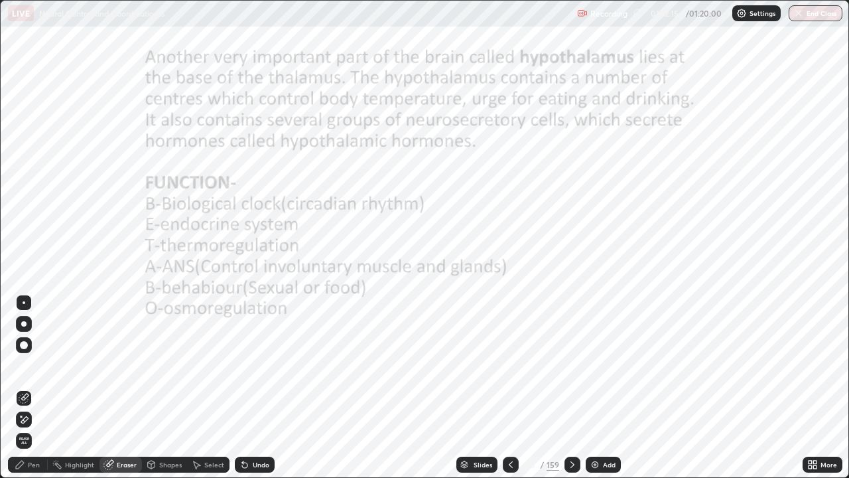
click at [24, 388] on span "Erase all" at bounding box center [24, 441] width 15 height 8
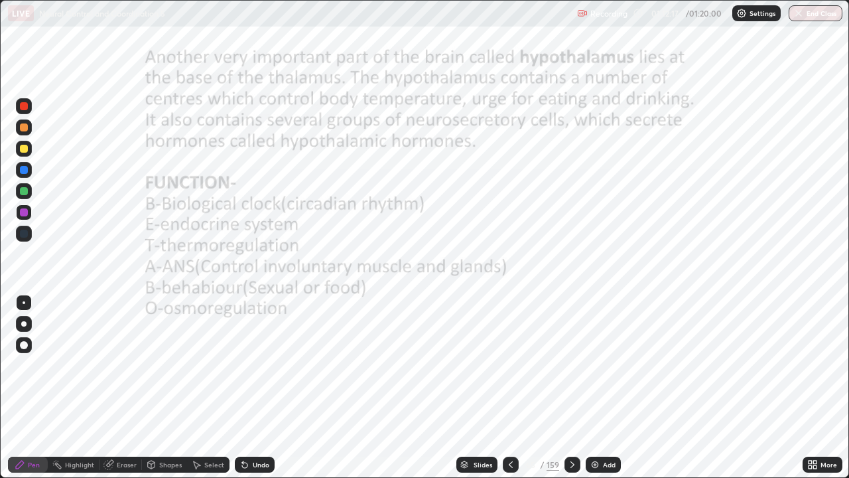
click at [569, 388] on icon at bounding box center [572, 464] width 11 height 11
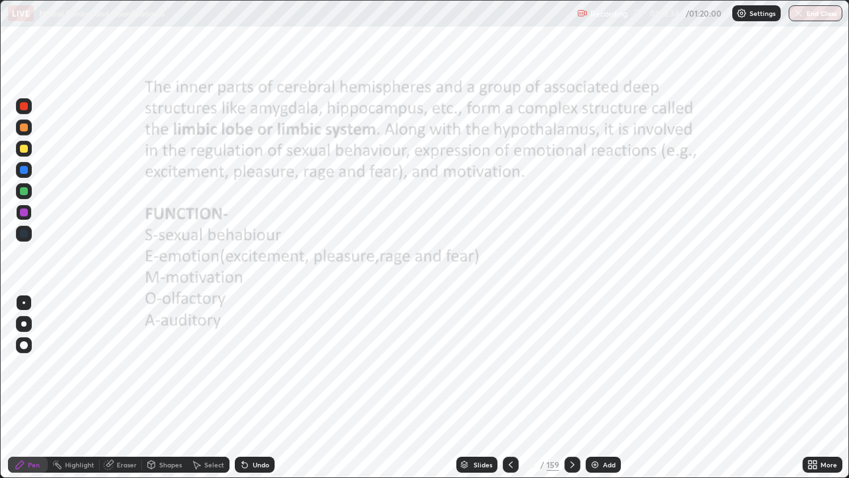
click at [128, 388] on div "Eraser" at bounding box center [121, 465] width 42 height 16
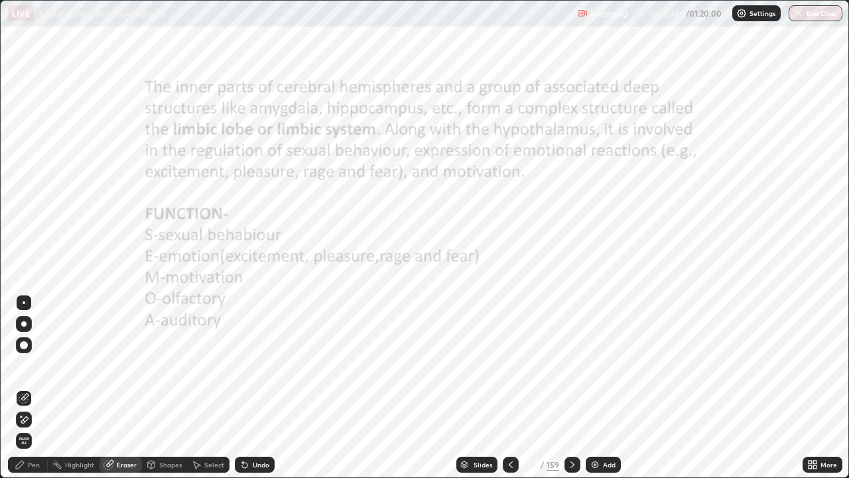
click at [25, 388] on span "Erase all" at bounding box center [24, 441] width 15 height 8
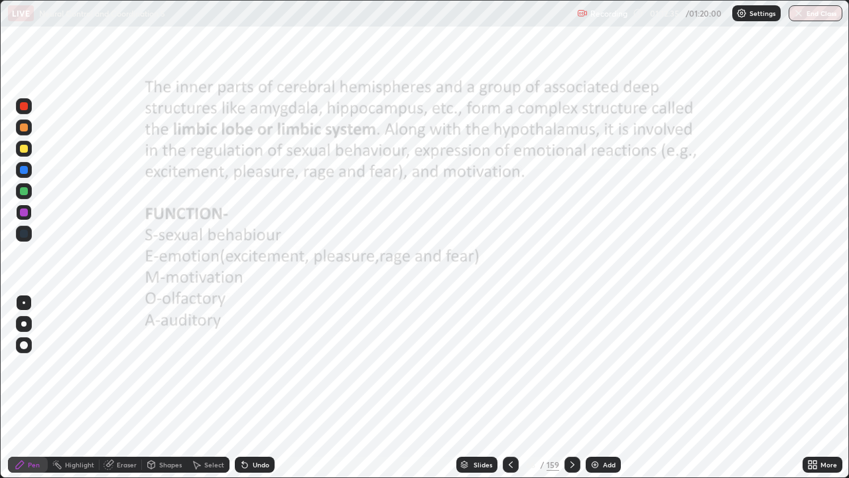
click at [572, 388] on icon at bounding box center [573, 464] width 4 height 7
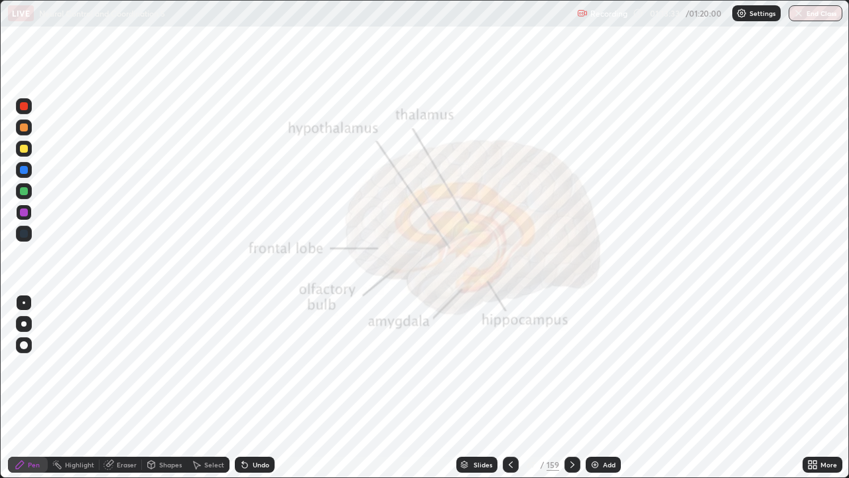
click at [132, 388] on div "Eraser" at bounding box center [127, 464] width 20 height 7
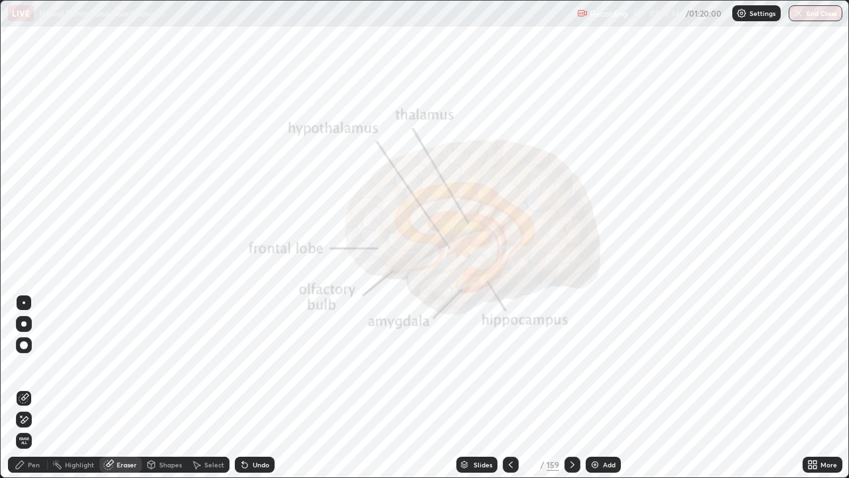
click at [26, 388] on span "Erase all" at bounding box center [24, 441] width 15 height 8
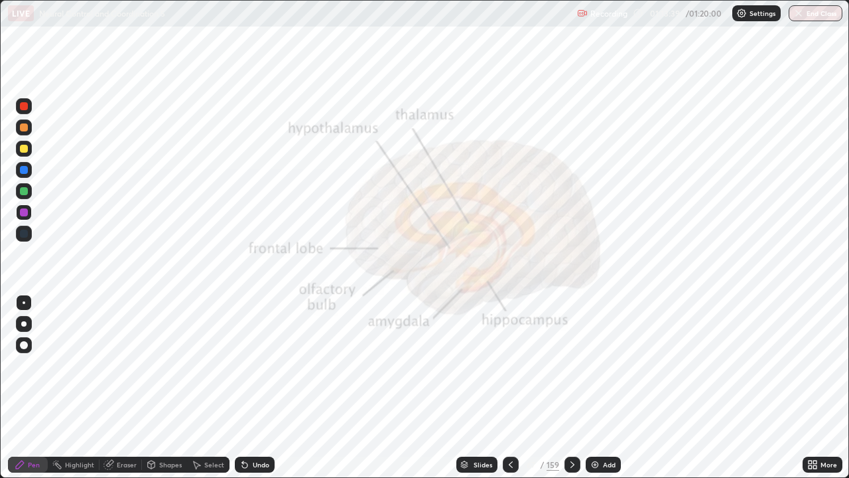
click at [810, 13] on button "End Class" at bounding box center [816, 13] width 54 height 16
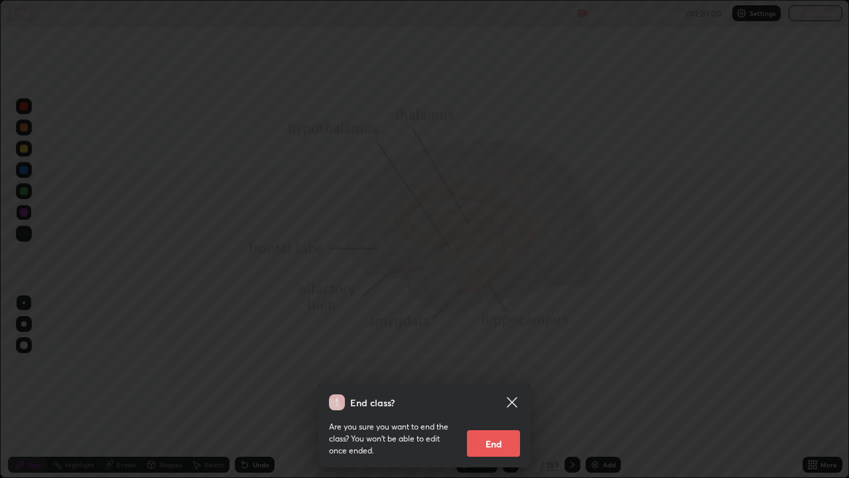
click at [501, 388] on button "End" at bounding box center [493, 443] width 53 height 27
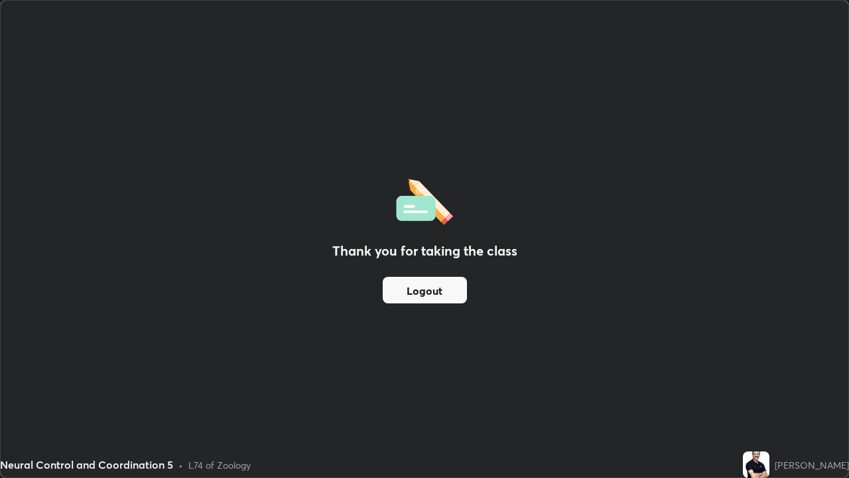
click at [424, 286] on button "Logout" at bounding box center [425, 290] width 84 height 27
